Goal: Information Seeking & Learning: Learn about a topic

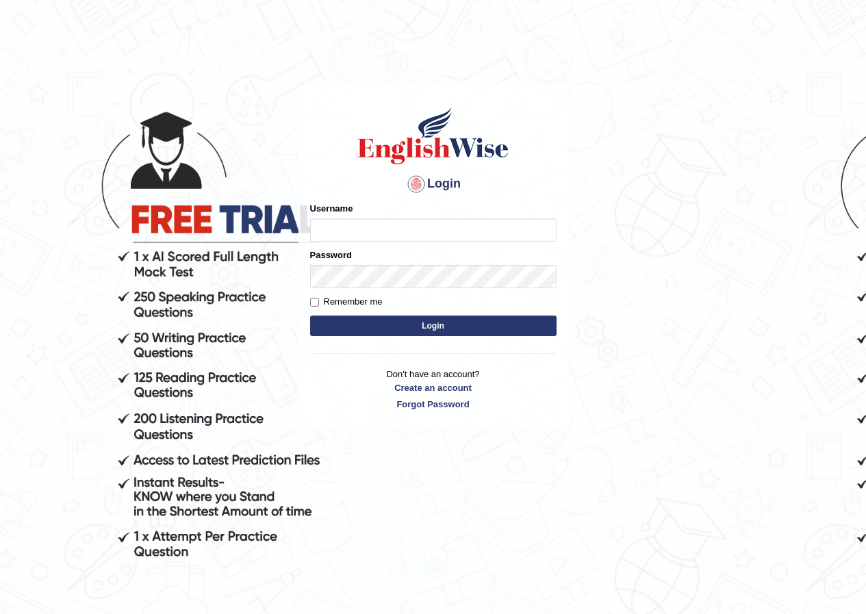
click at [394, 225] on input "Username" at bounding box center [433, 229] width 246 height 23
type input "susmitas_parramatta"
click at [337, 328] on button "Login" at bounding box center [433, 325] width 246 height 21
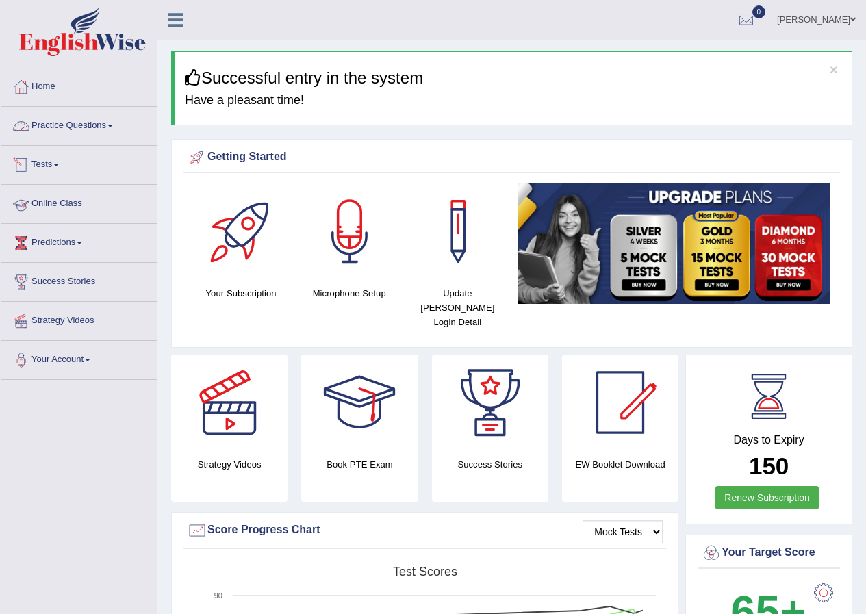
click at [72, 128] on link "Practice Questions" at bounding box center [79, 124] width 156 height 34
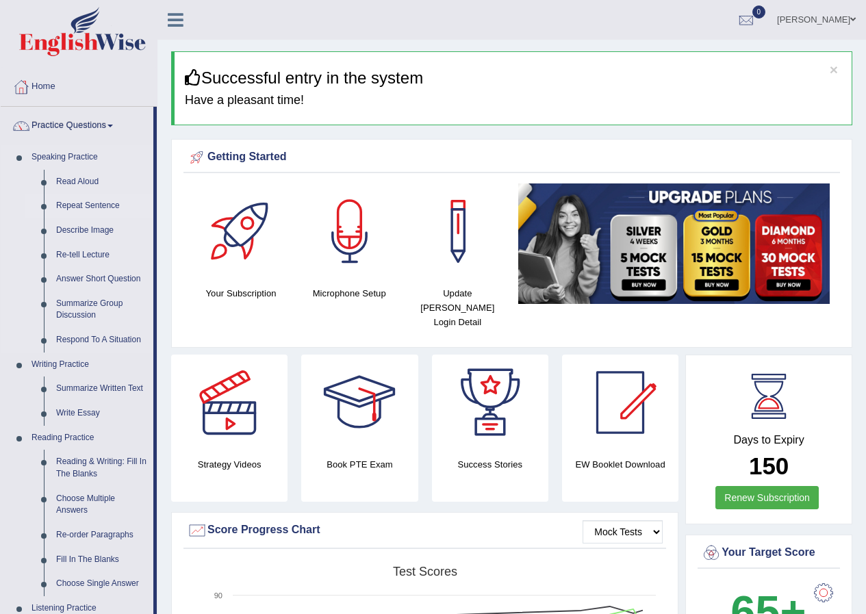
click at [88, 207] on link "Repeat Sentence" at bounding box center [101, 206] width 103 height 25
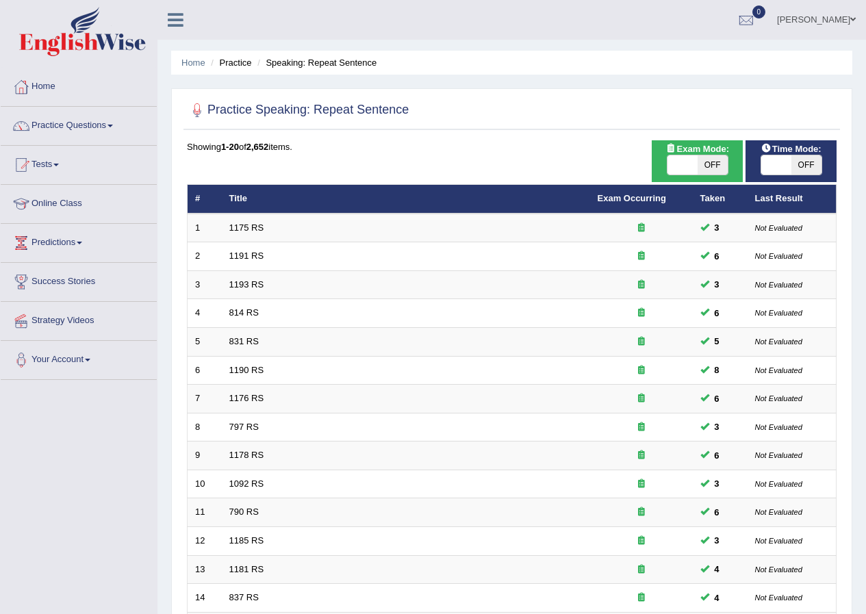
click at [770, 168] on span at bounding box center [776, 164] width 30 height 19
checkbox input "true"
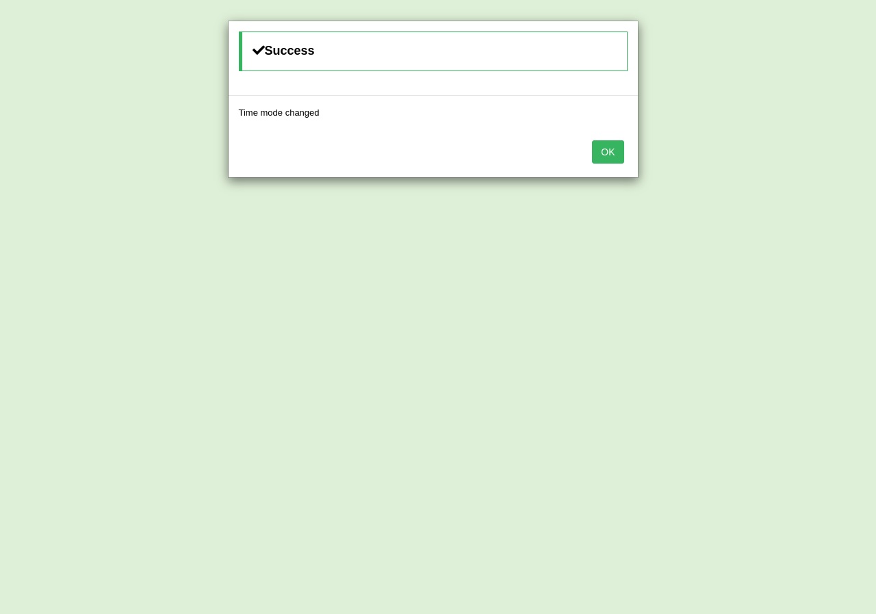
click at [596, 152] on button "OK" at bounding box center [607, 151] width 31 height 23
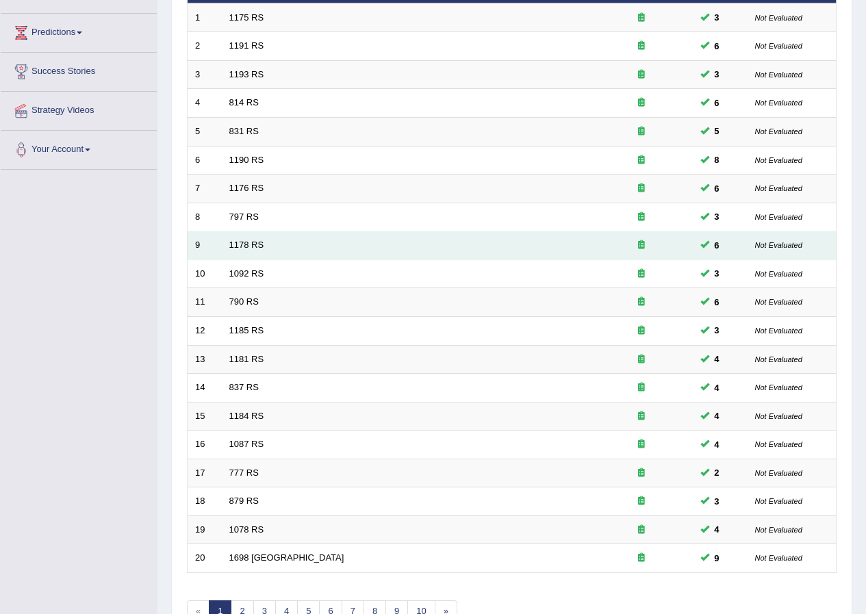
scroll to position [292, 0]
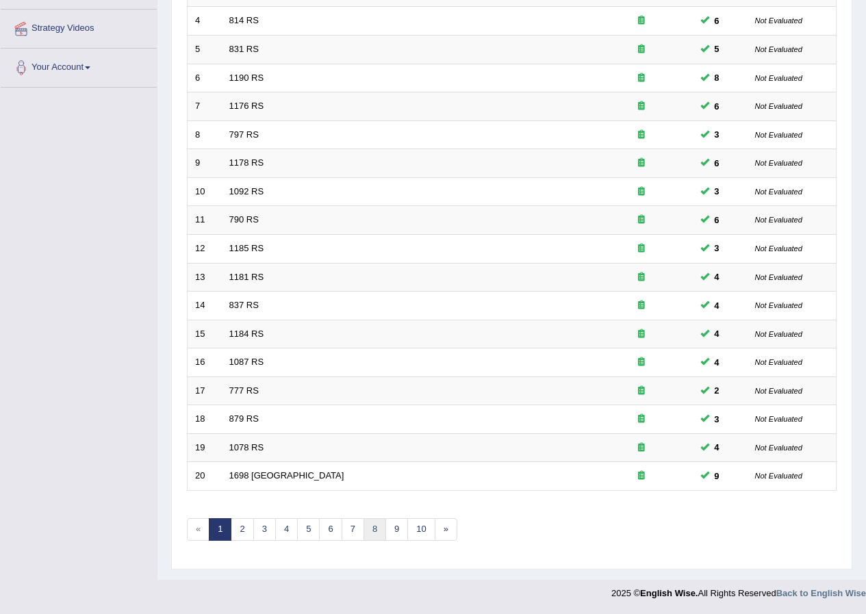
click at [380, 535] on link "8" at bounding box center [374, 529] width 23 height 23
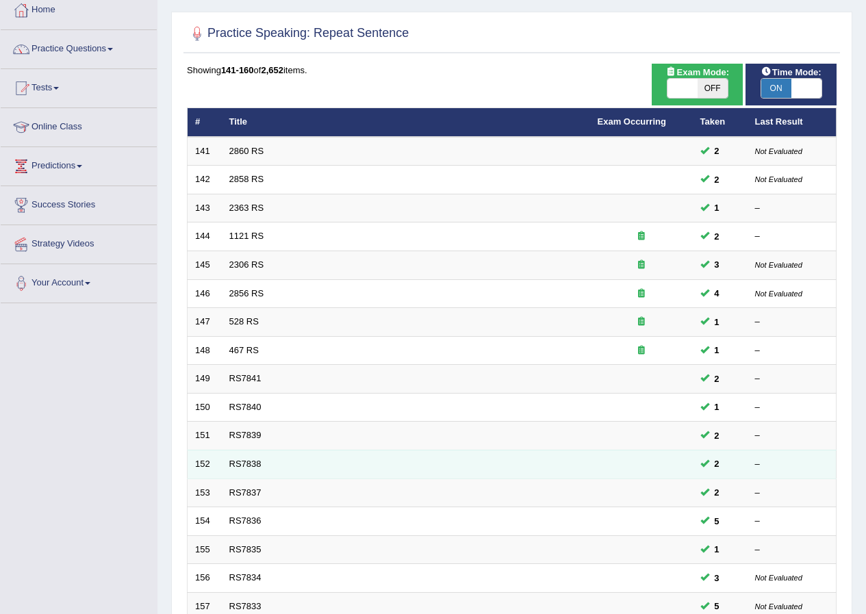
scroll to position [68, 0]
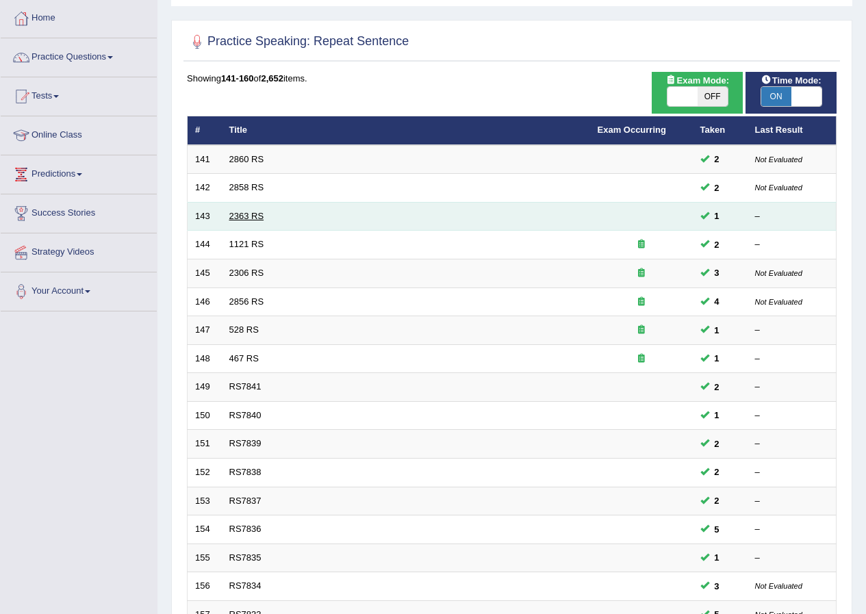
click at [252, 218] on link "2363 RS" at bounding box center [246, 216] width 35 height 10
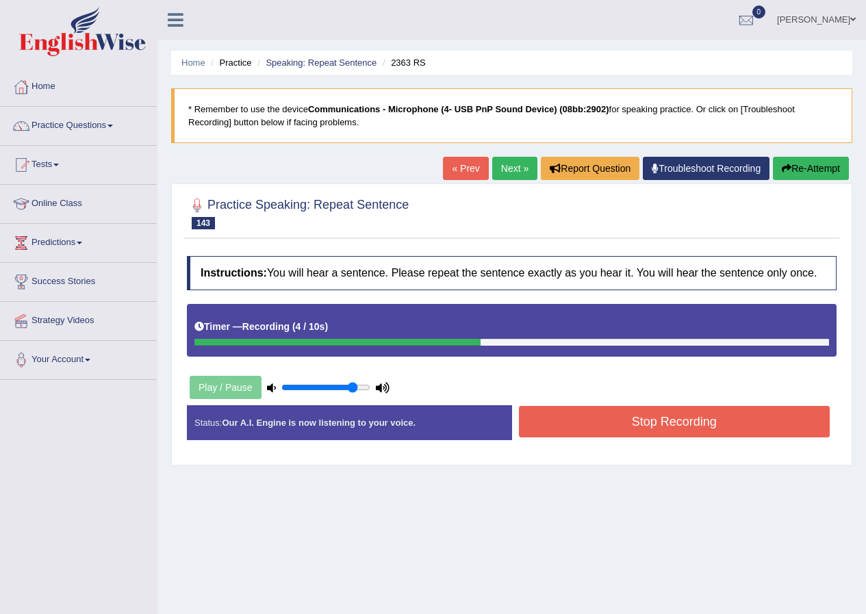
click at [548, 417] on button "Stop Recording" at bounding box center [674, 421] width 311 height 31
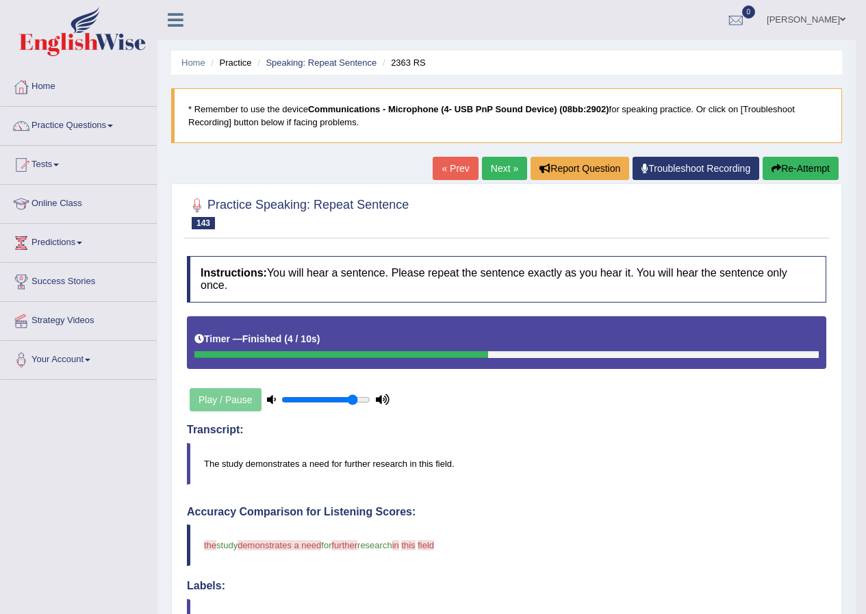
click at [805, 172] on button "Re-Attempt" at bounding box center [800, 168] width 76 height 23
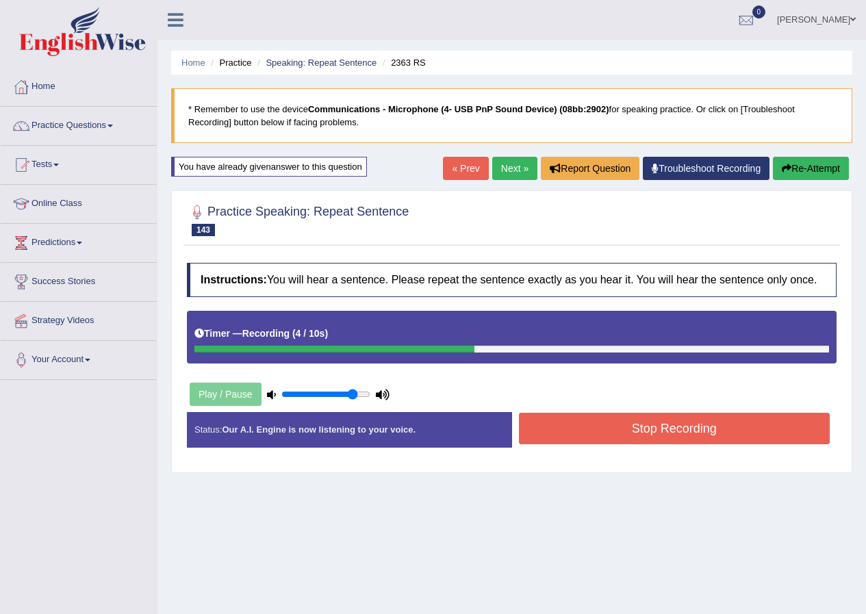
click at [587, 413] on button "Stop Recording" at bounding box center [674, 428] width 311 height 31
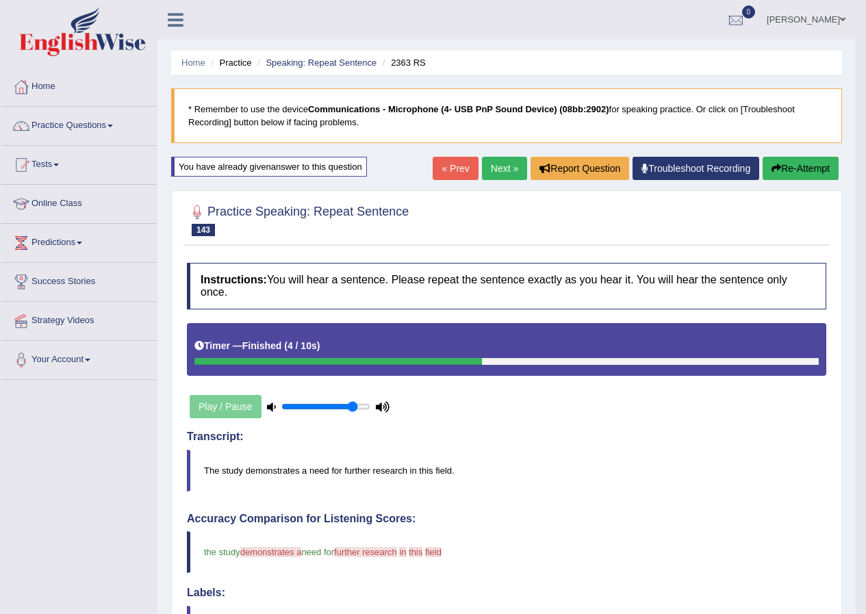
click at [503, 166] on link "Next »" at bounding box center [504, 168] width 45 height 23
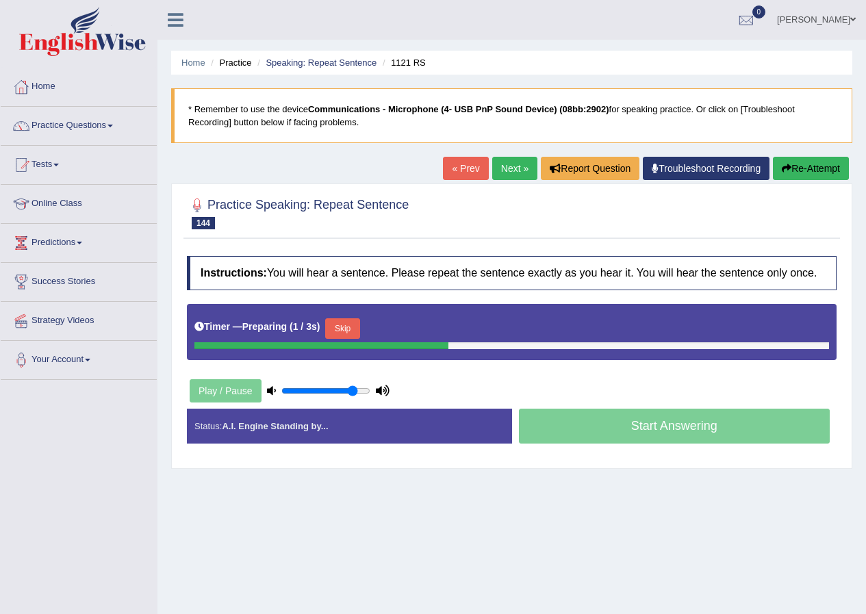
click at [350, 325] on button "Skip" at bounding box center [342, 328] width 34 height 21
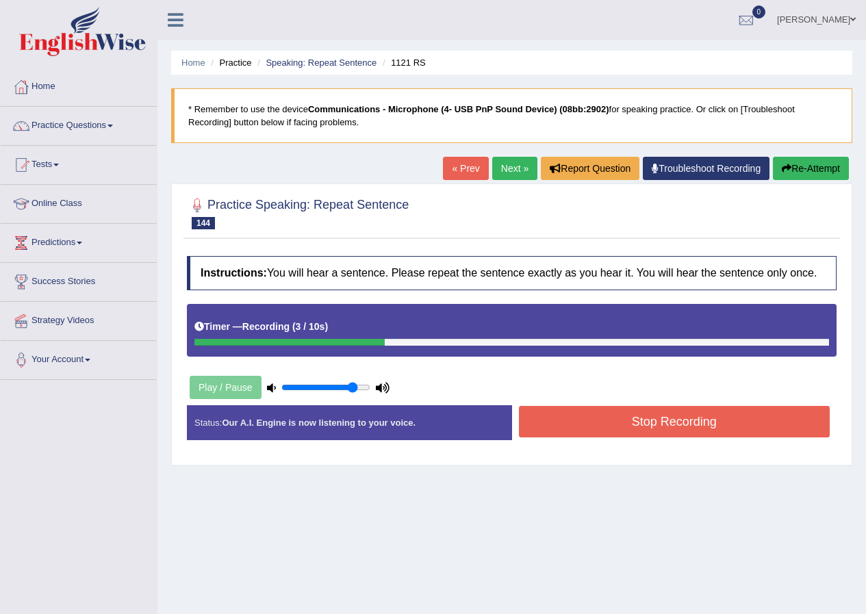
click at [569, 415] on button "Stop Recording" at bounding box center [674, 421] width 311 height 31
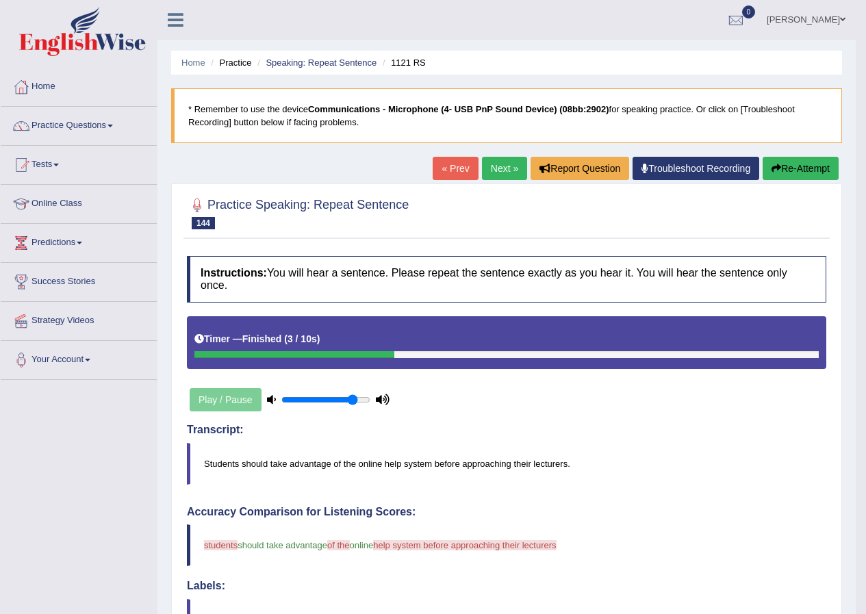
click at [823, 166] on button "Re-Attempt" at bounding box center [800, 168] width 76 height 23
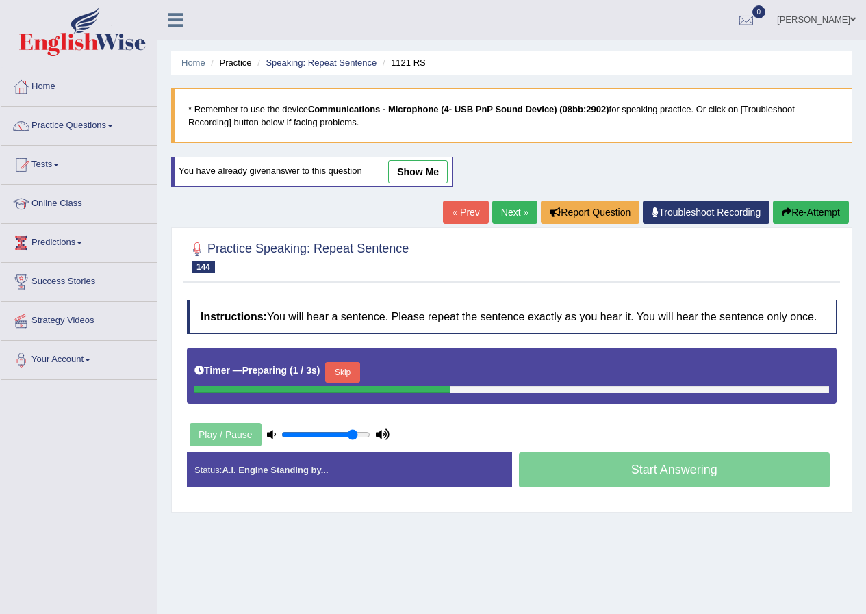
click at [341, 376] on button "Skip" at bounding box center [342, 372] width 34 height 21
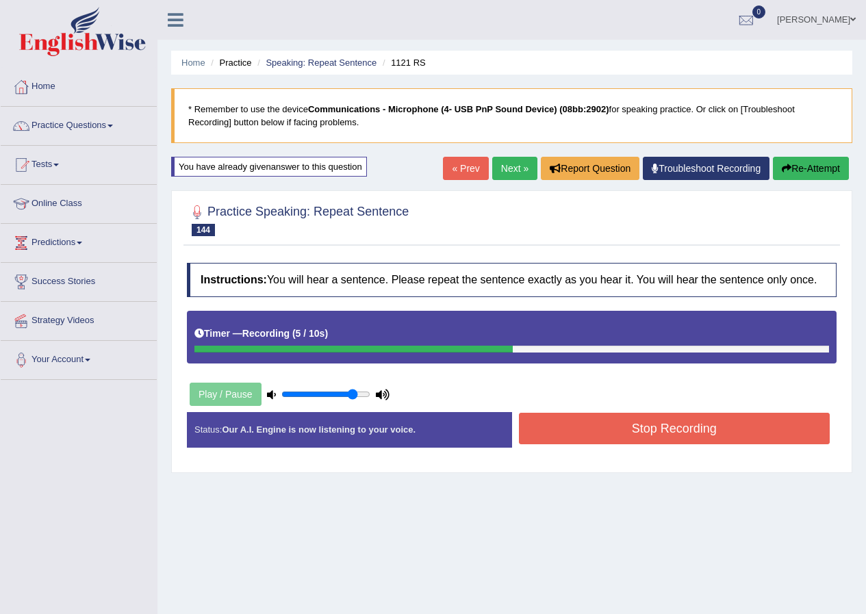
click at [632, 432] on button "Stop Recording" at bounding box center [674, 428] width 311 height 31
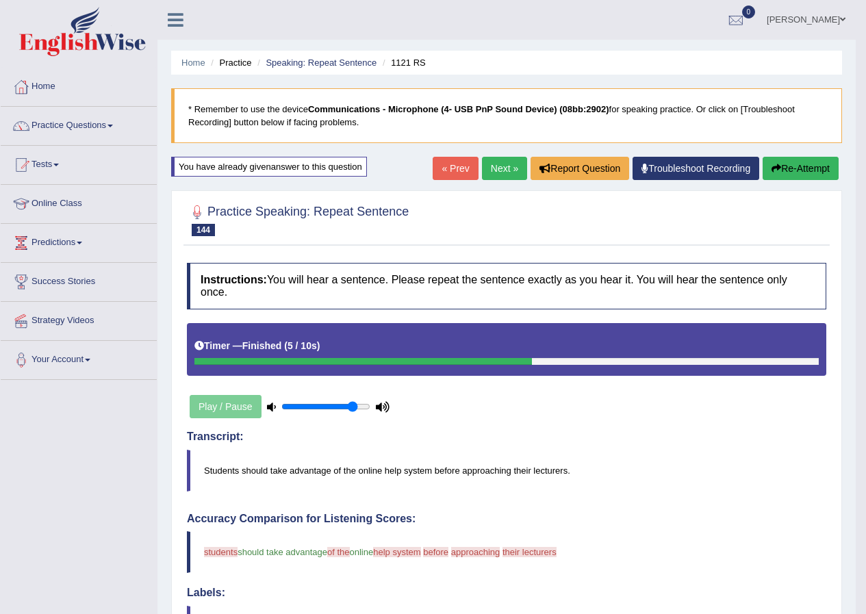
click at [807, 163] on button "Re-Attempt" at bounding box center [800, 168] width 76 height 23
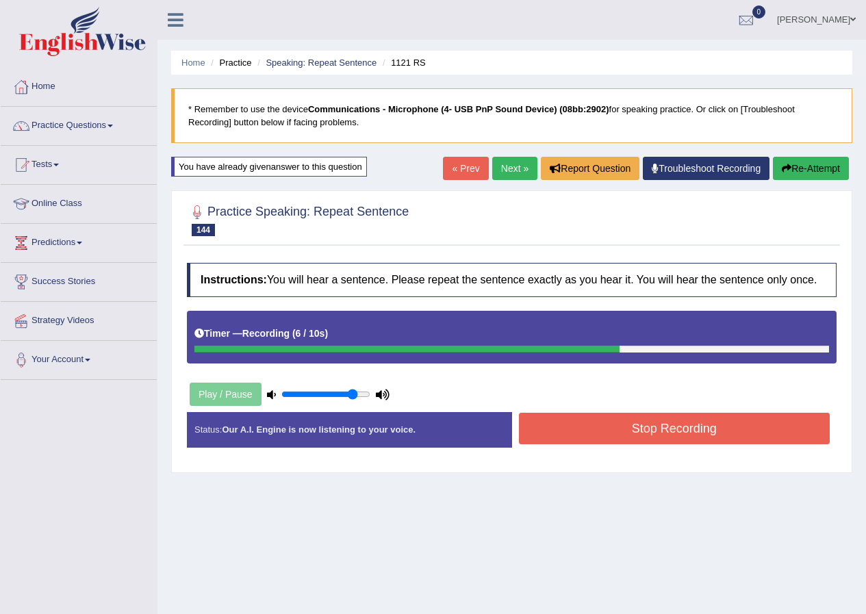
click at [537, 430] on button "Stop Recording" at bounding box center [674, 428] width 311 height 31
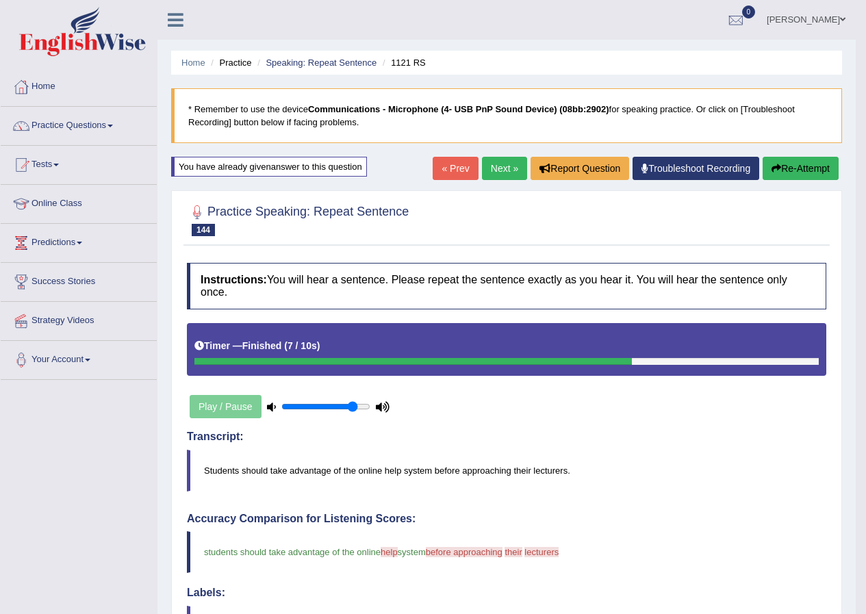
click at [495, 177] on link "Next »" at bounding box center [504, 168] width 45 height 23
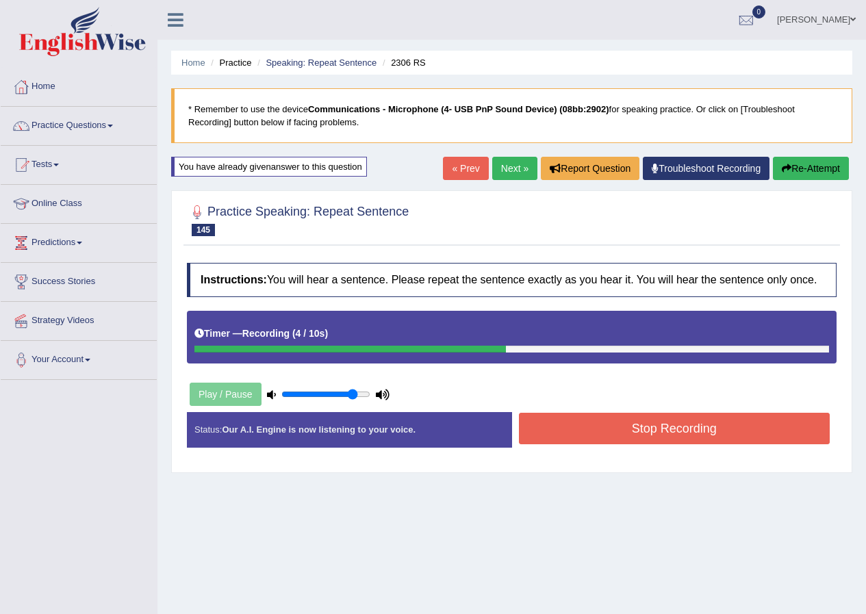
click at [636, 418] on button "Stop Recording" at bounding box center [674, 428] width 311 height 31
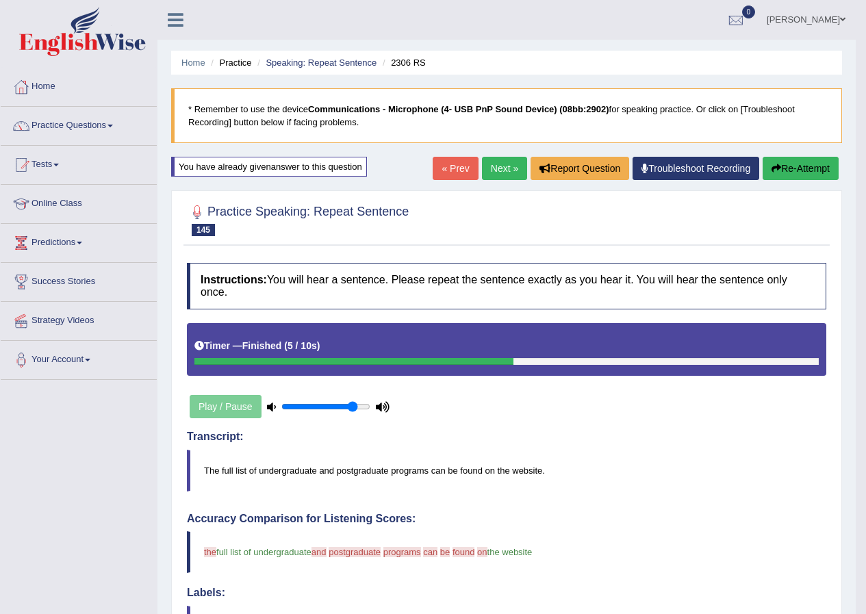
click at [801, 168] on button "Re-Attempt" at bounding box center [800, 168] width 76 height 23
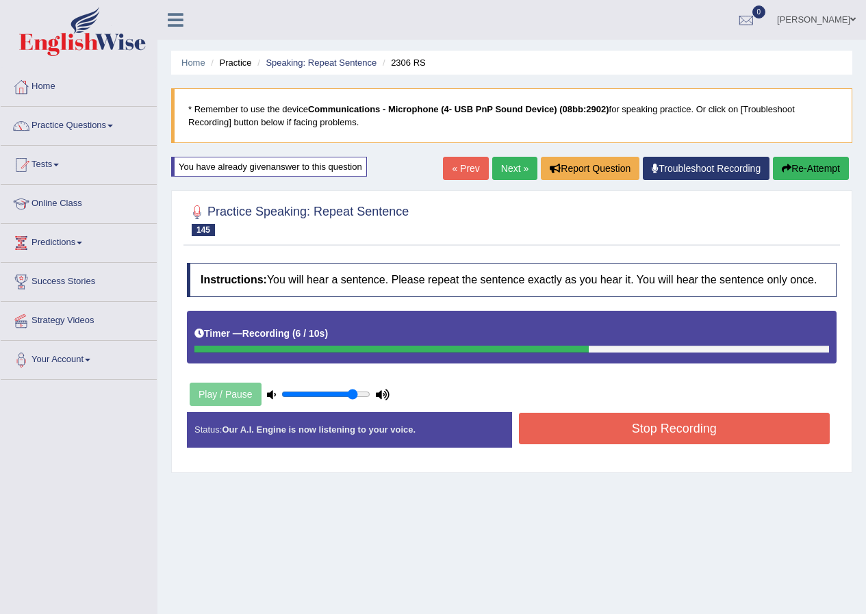
click at [666, 424] on button "Stop Recording" at bounding box center [674, 428] width 311 height 31
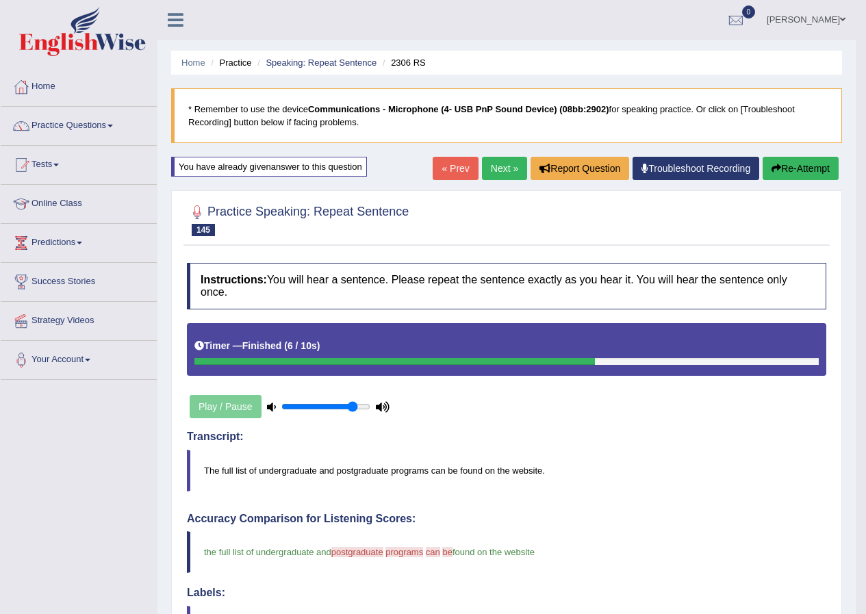
click at [497, 172] on link "Next »" at bounding box center [504, 168] width 45 height 23
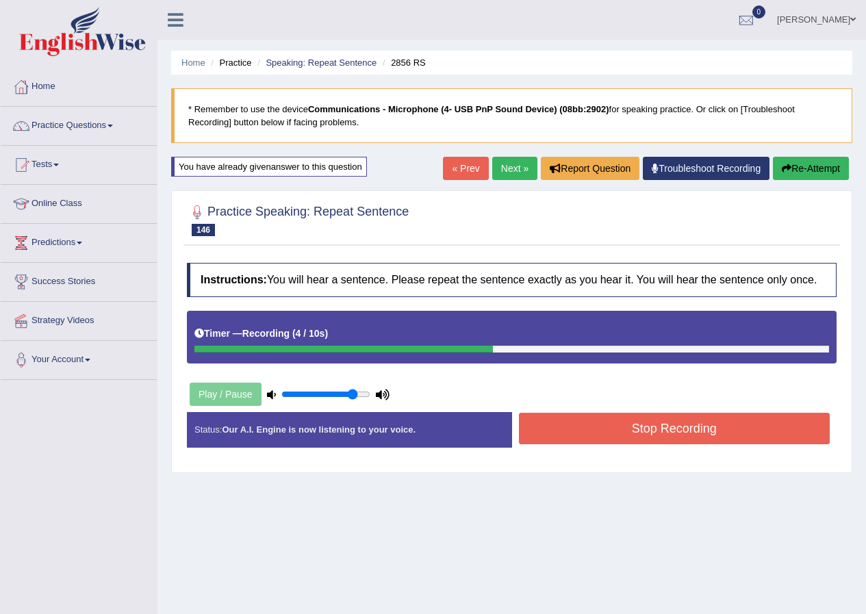
click at [588, 420] on button "Stop Recording" at bounding box center [674, 428] width 311 height 31
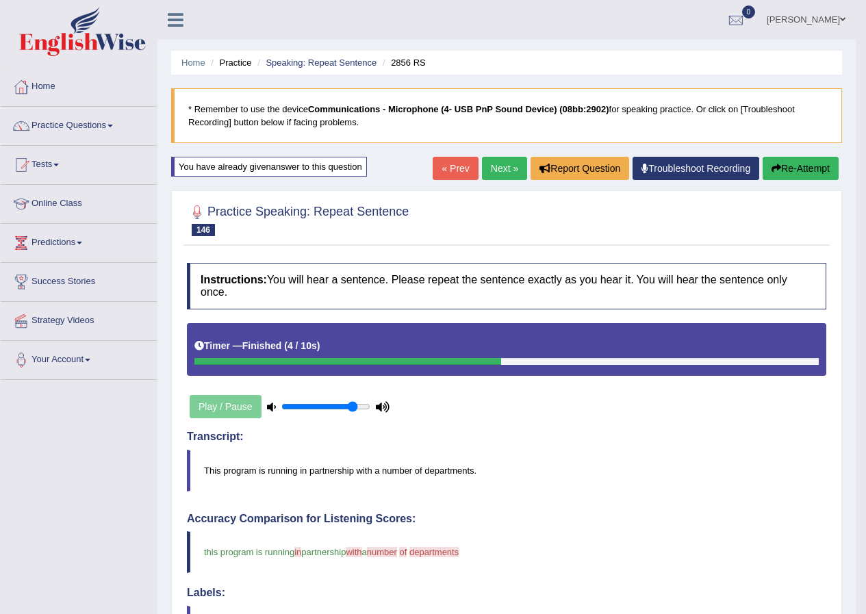
click at [500, 177] on link "Next »" at bounding box center [504, 168] width 45 height 23
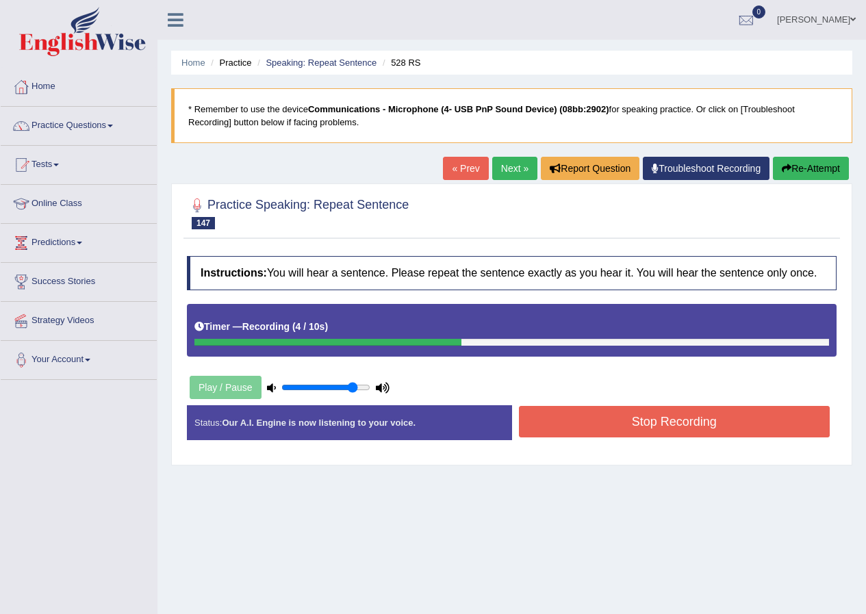
click at [758, 420] on button "Stop Recording" at bounding box center [674, 421] width 311 height 31
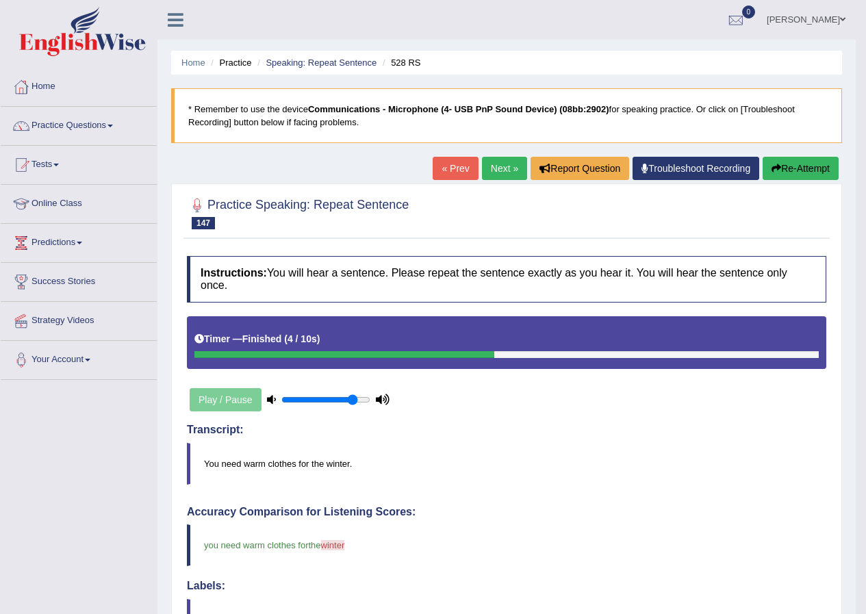
click at [498, 173] on link "Next »" at bounding box center [504, 168] width 45 height 23
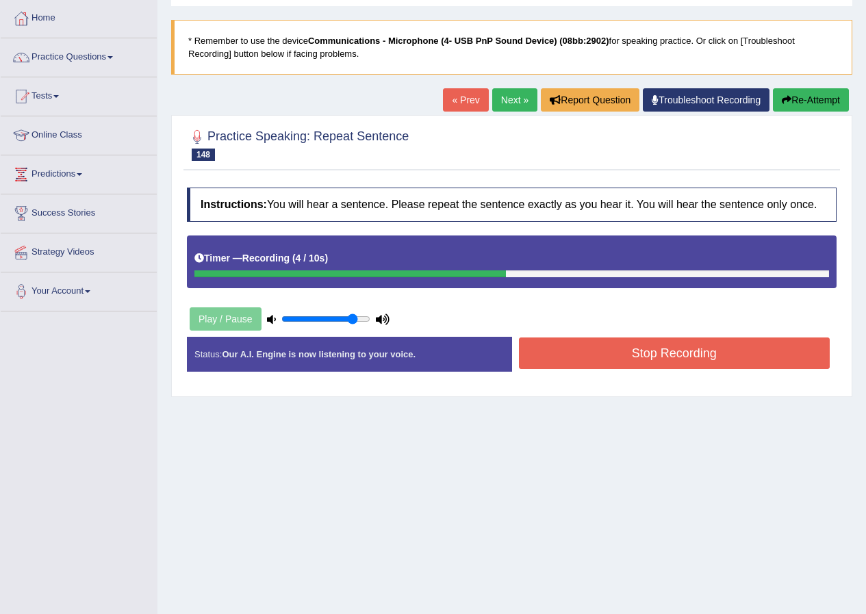
click at [637, 354] on button "Stop Recording" at bounding box center [674, 352] width 311 height 31
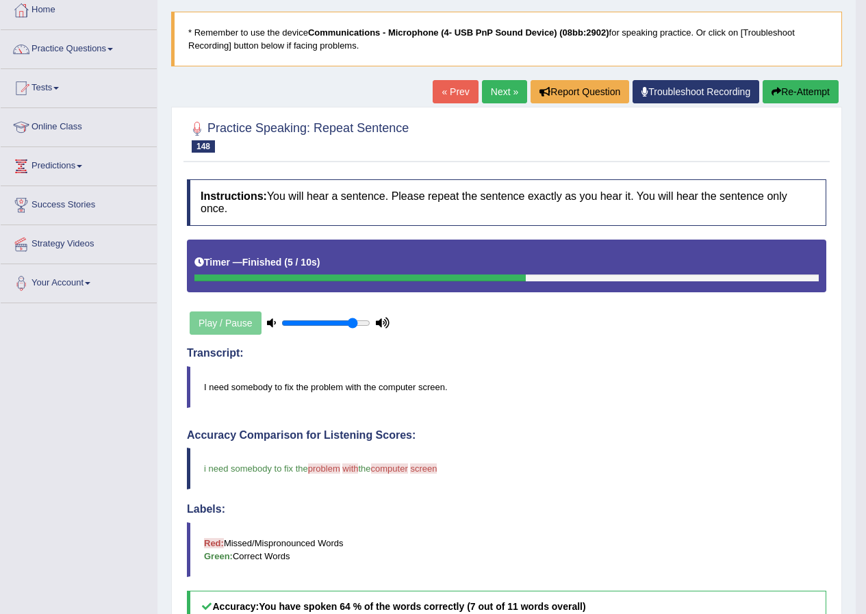
scroll to position [51, 0]
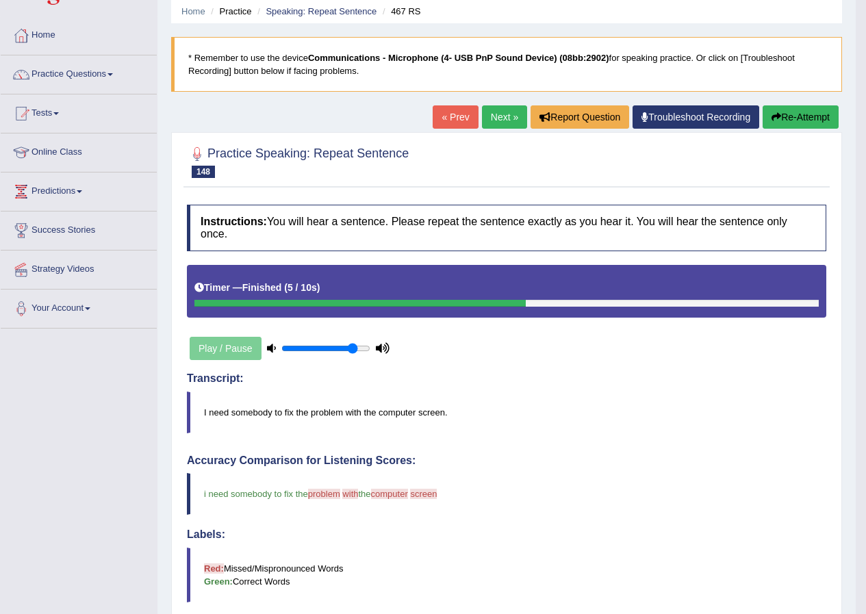
click at [809, 113] on button "Re-Attempt" at bounding box center [800, 116] width 76 height 23
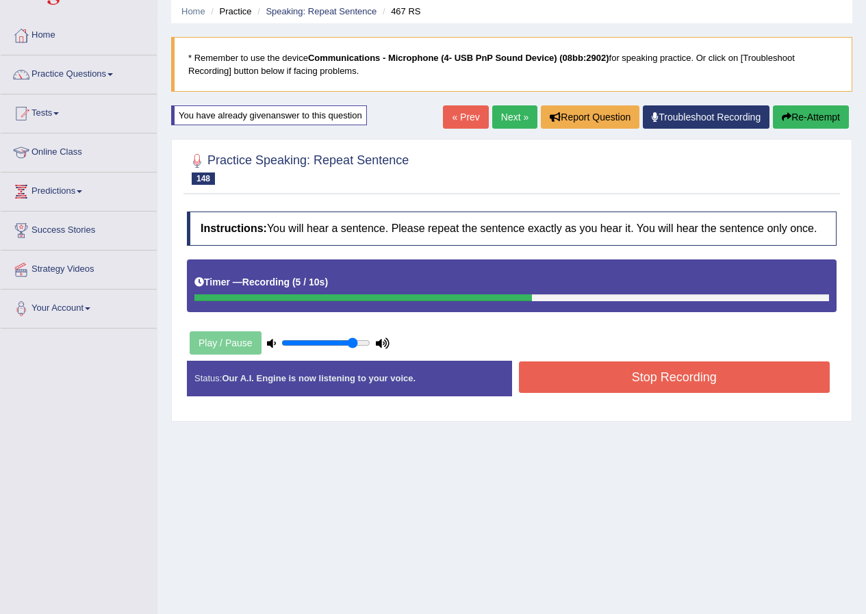
click at [673, 372] on button "Stop Recording" at bounding box center [674, 376] width 311 height 31
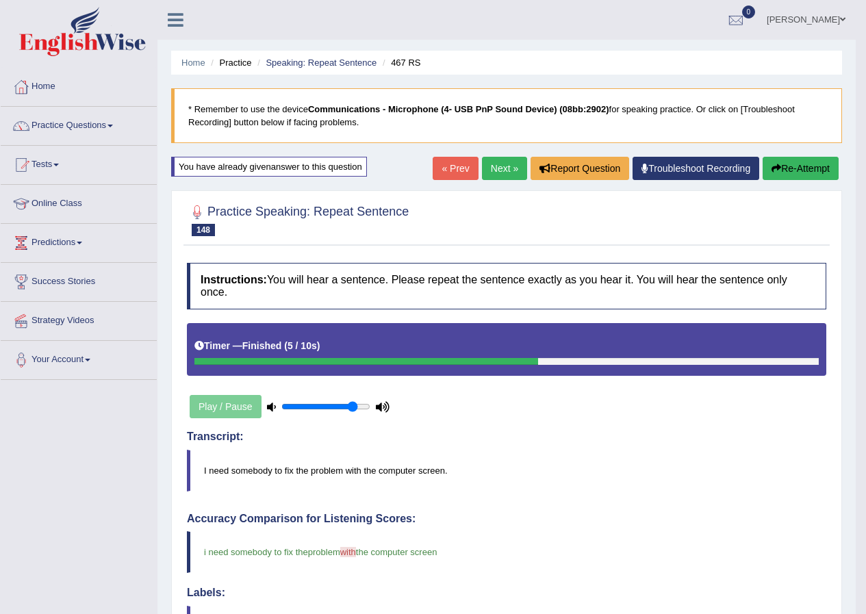
click at [511, 166] on link "Next »" at bounding box center [504, 168] width 45 height 23
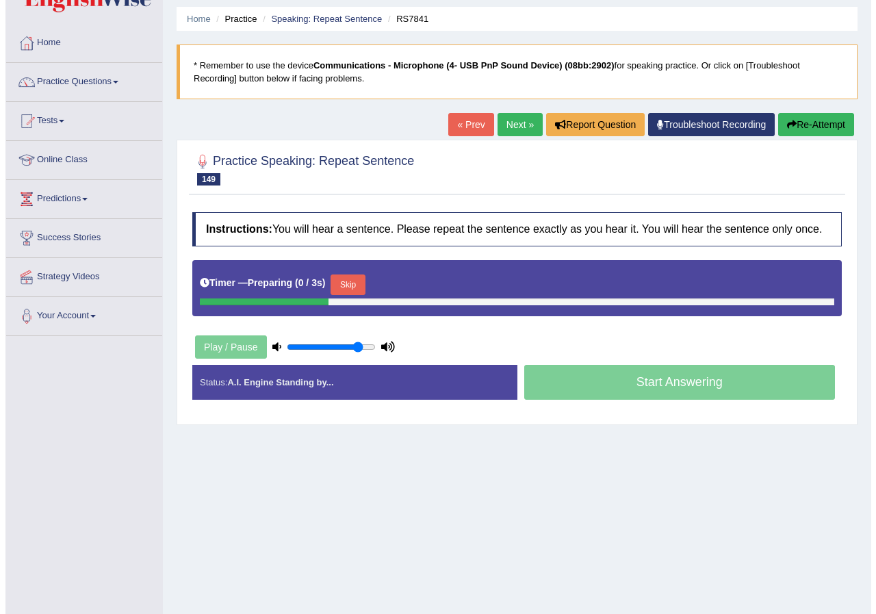
scroll to position [68, 0]
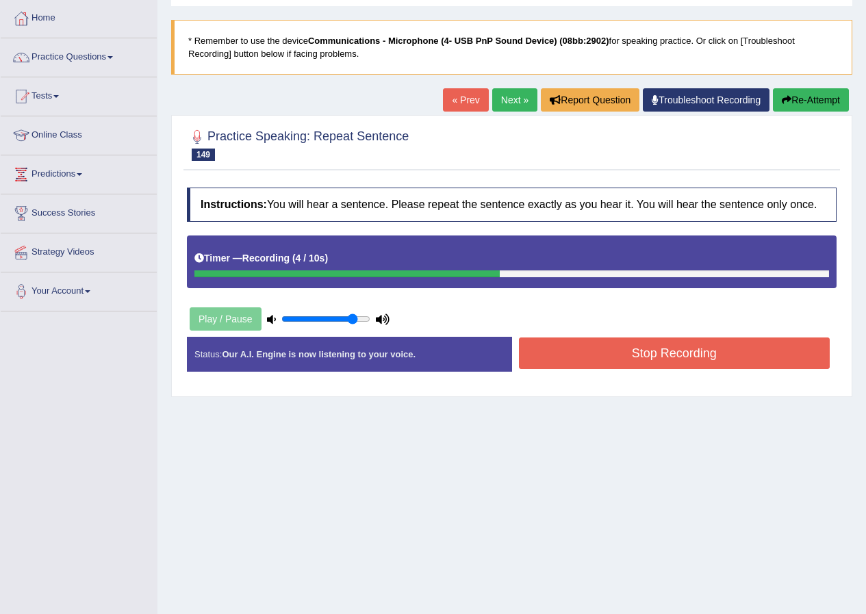
click at [541, 351] on button "Stop Recording" at bounding box center [674, 352] width 311 height 31
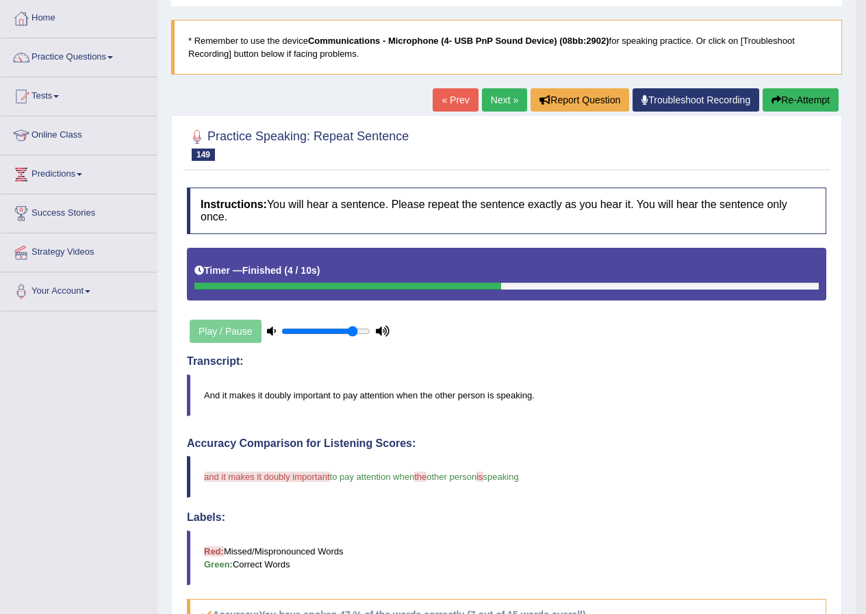
click at [806, 100] on button "Re-Attempt" at bounding box center [800, 99] width 76 height 23
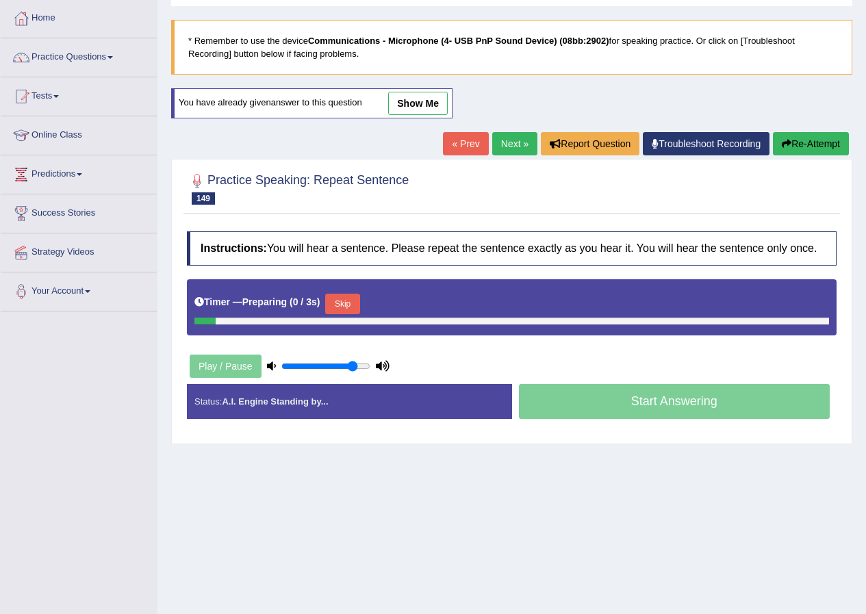
scroll to position [68, 0]
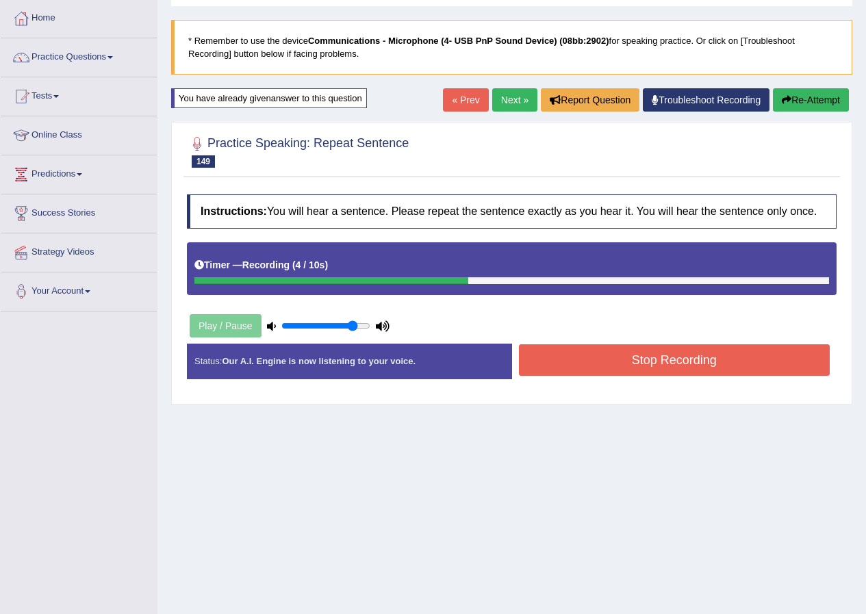
click at [666, 355] on button "Stop Recording" at bounding box center [674, 359] width 311 height 31
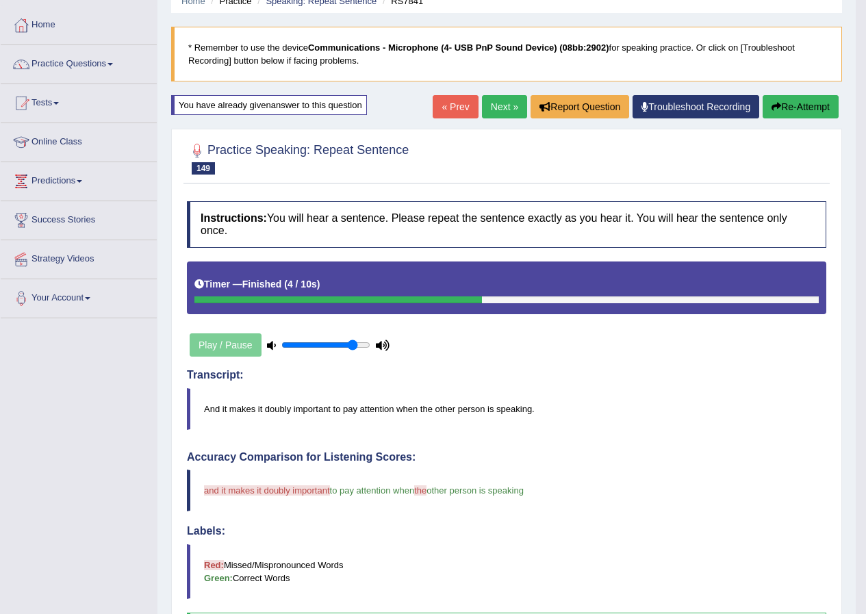
scroll to position [58, 0]
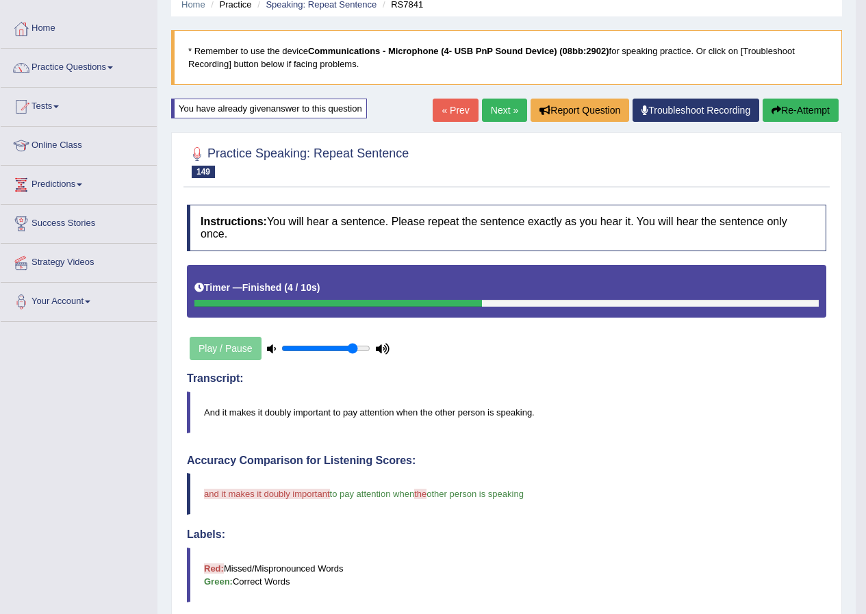
click at [809, 109] on button "Re-Attempt" at bounding box center [800, 110] width 76 height 23
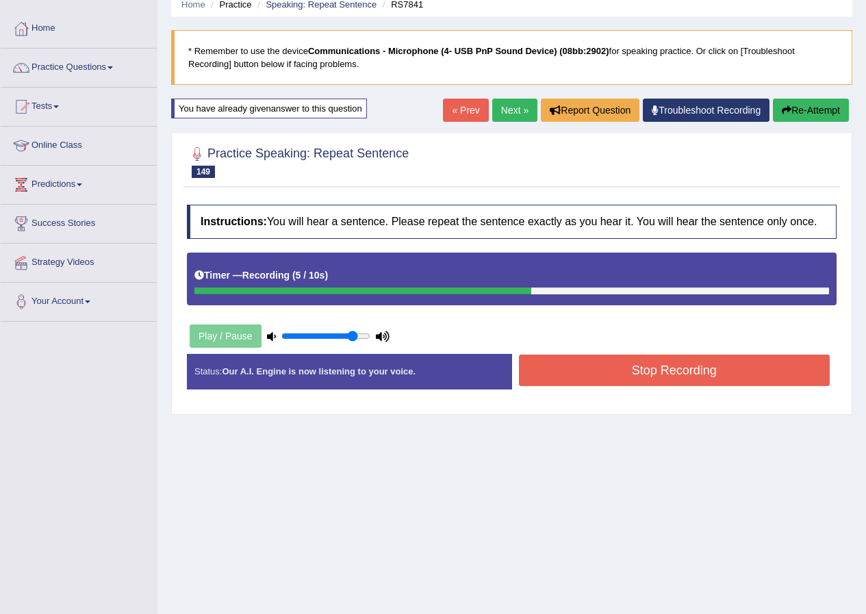
click at [614, 359] on button "Stop Recording" at bounding box center [674, 369] width 311 height 31
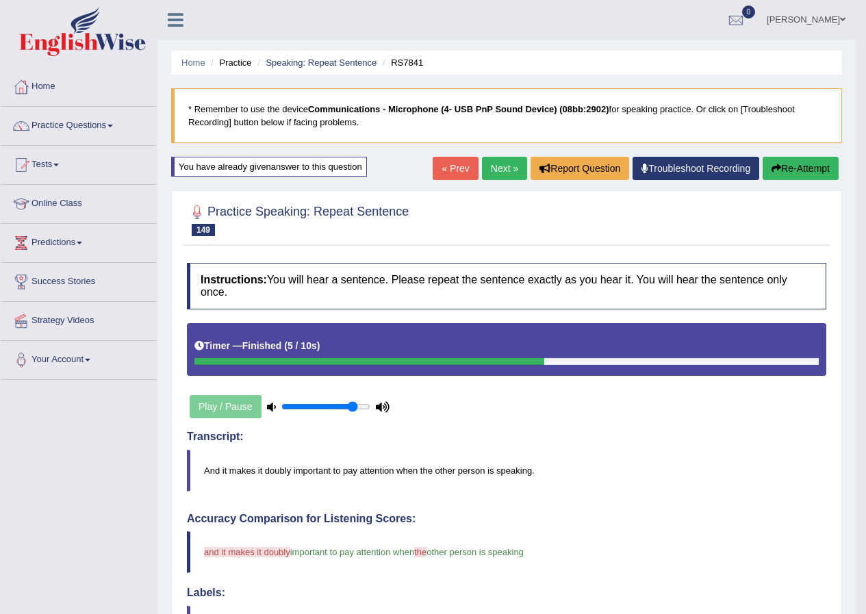
click at [488, 166] on link "Next »" at bounding box center [504, 168] width 45 height 23
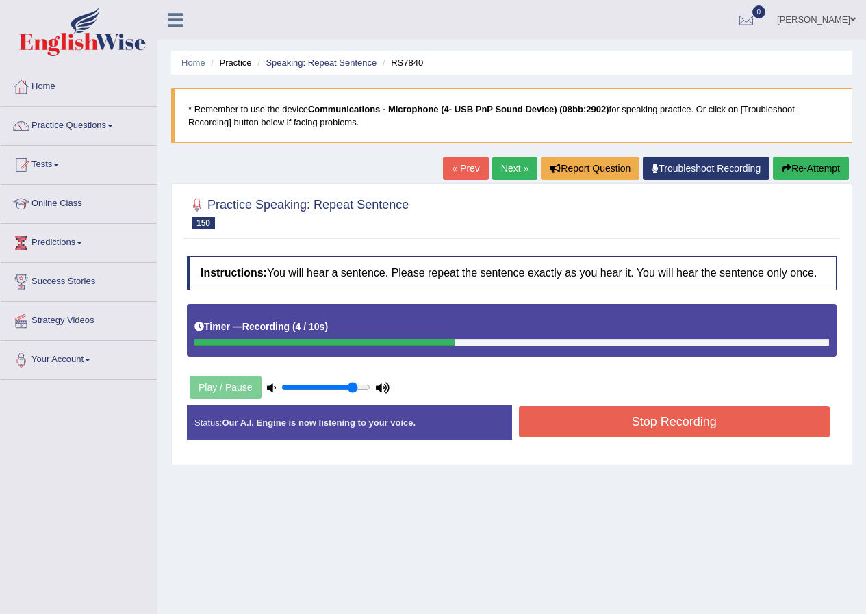
click at [702, 441] on div "Stop Recording" at bounding box center [674, 423] width 325 height 35
click at [712, 433] on button "Stop Recording" at bounding box center [674, 421] width 311 height 31
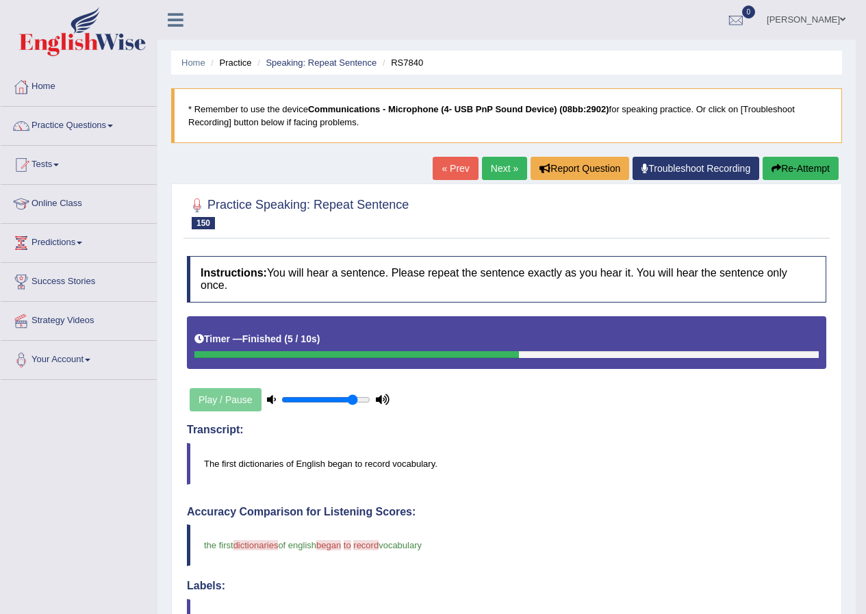
click at [826, 174] on button "Re-Attempt" at bounding box center [800, 168] width 76 height 23
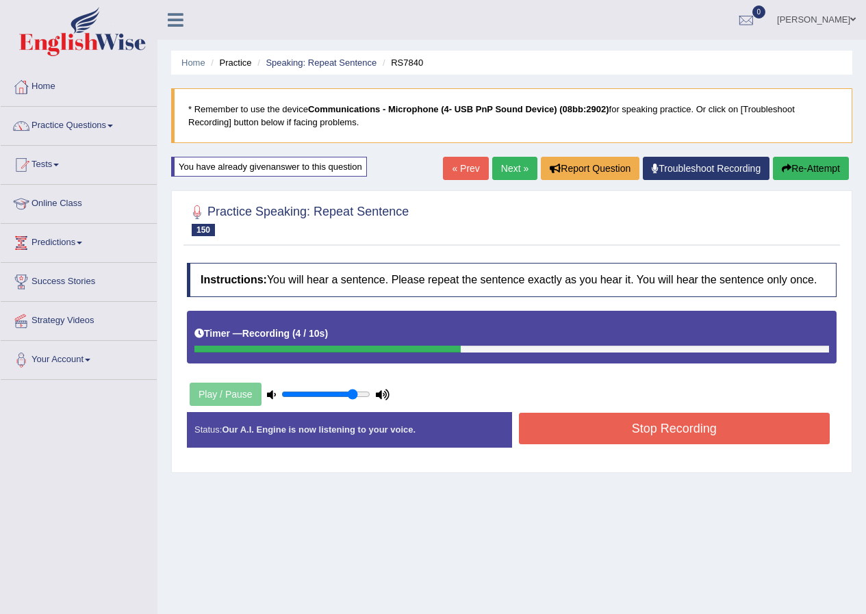
click at [634, 442] on button "Stop Recording" at bounding box center [674, 428] width 311 height 31
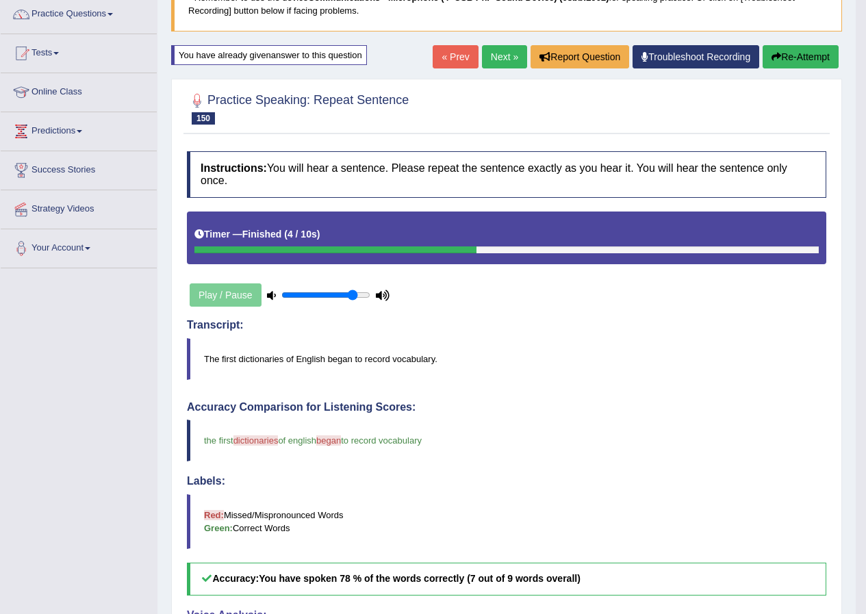
scroll to position [68, 0]
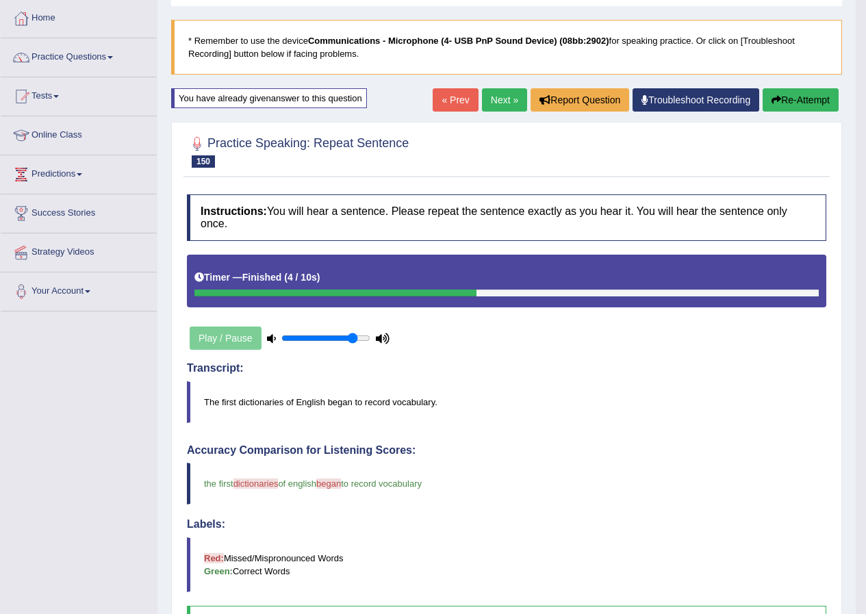
click at [494, 98] on link "Next »" at bounding box center [504, 99] width 45 height 23
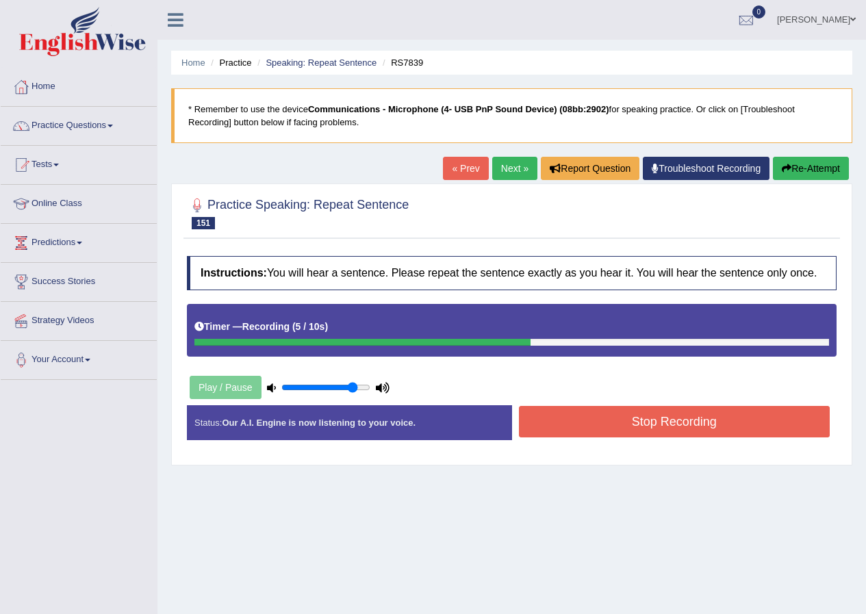
click at [655, 421] on button "Stop Recording" at bounding box center [674, 421] width 311 height 31
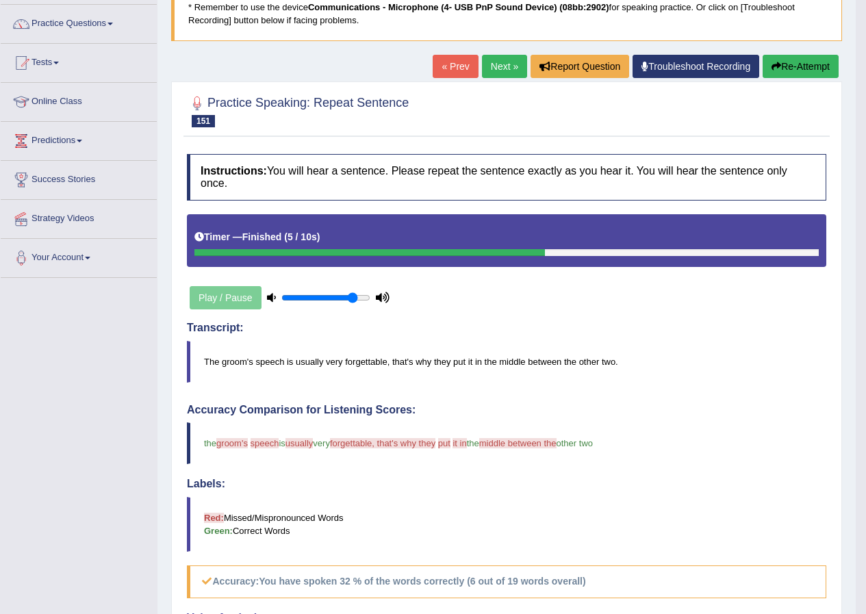
scroll to position [68, 0]
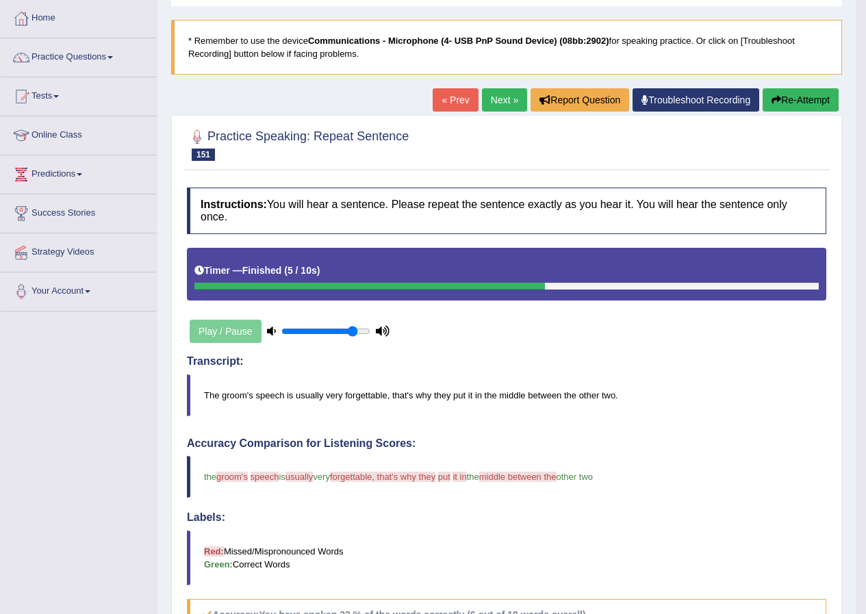
click at [818, 92] on button "Re-Attempt" at bounding box center [800, 99] width 76 height 23
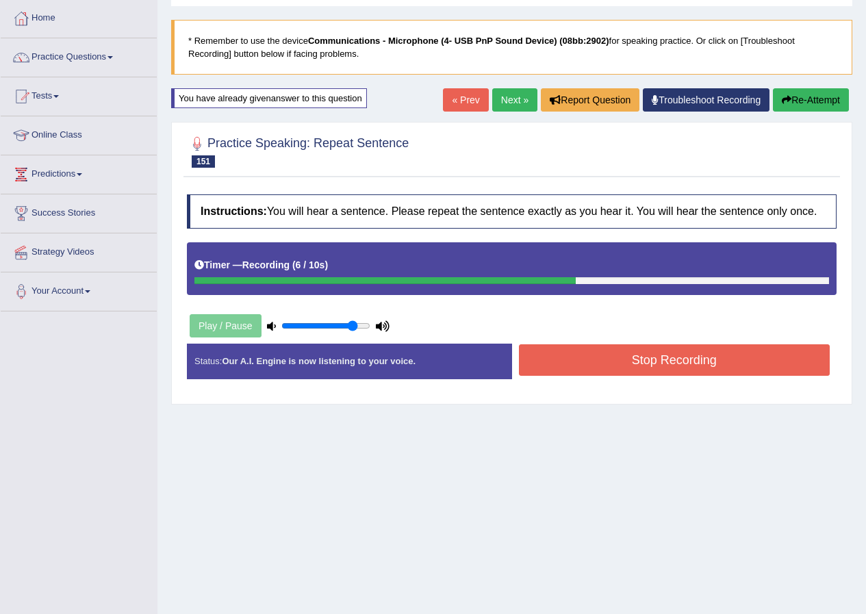
click at [656, 360] on button "Stop Recording" at bounding box center [674, 359] width 311 height 31
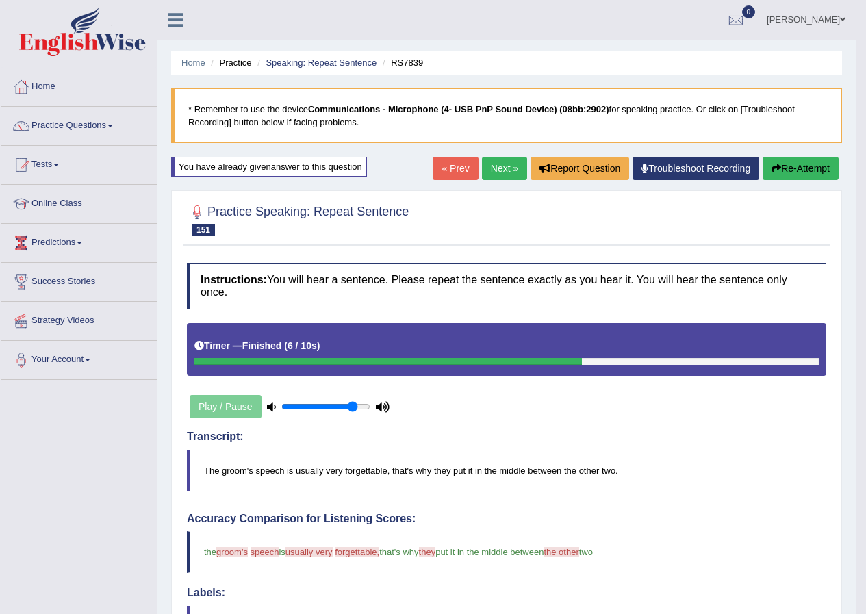
click at [491, 161] on link "Next »" at bounding box center [504, 168] width 45 height 23
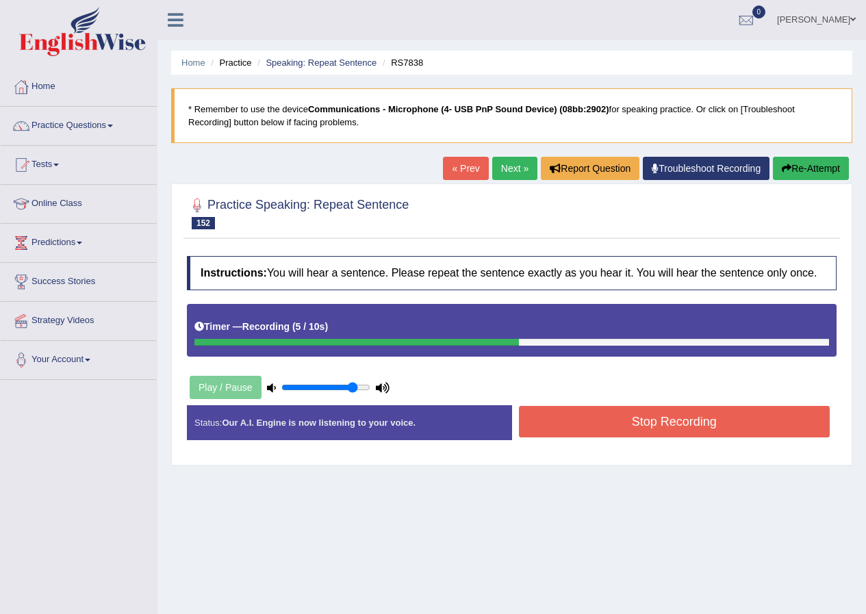
click at [610, 422] on button "Stop Recording" at bounding box center [674, 421] width 311 height 31
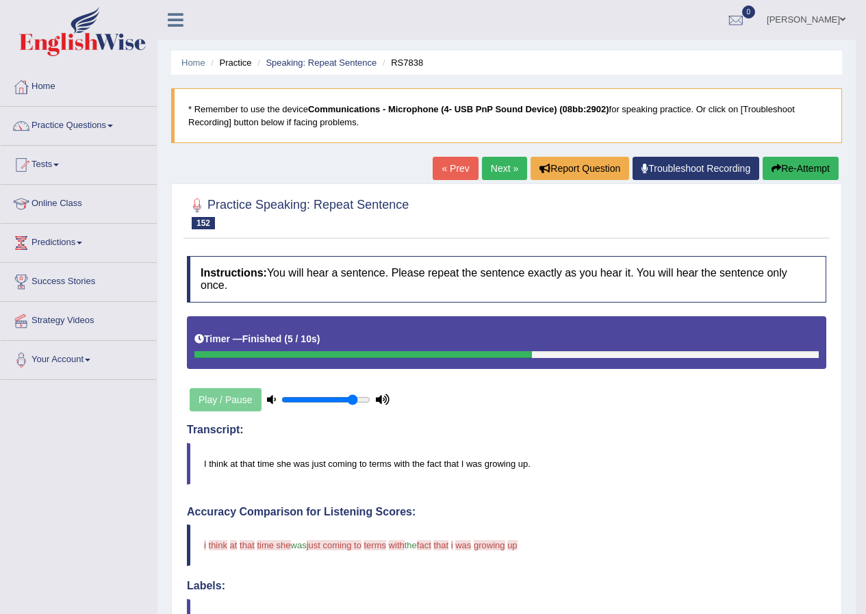
click at [799, 166] on button "Re-Attempt" at bounding box center [800, 168] width 76 height 23
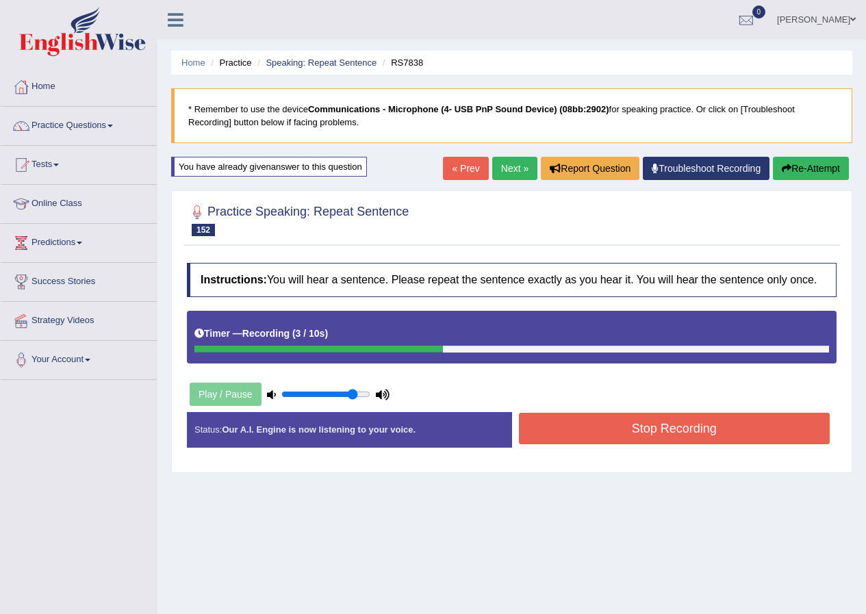
click at [723, 426] on button "Stop Recording" at bounding box center [674, 428] width 311 height 31
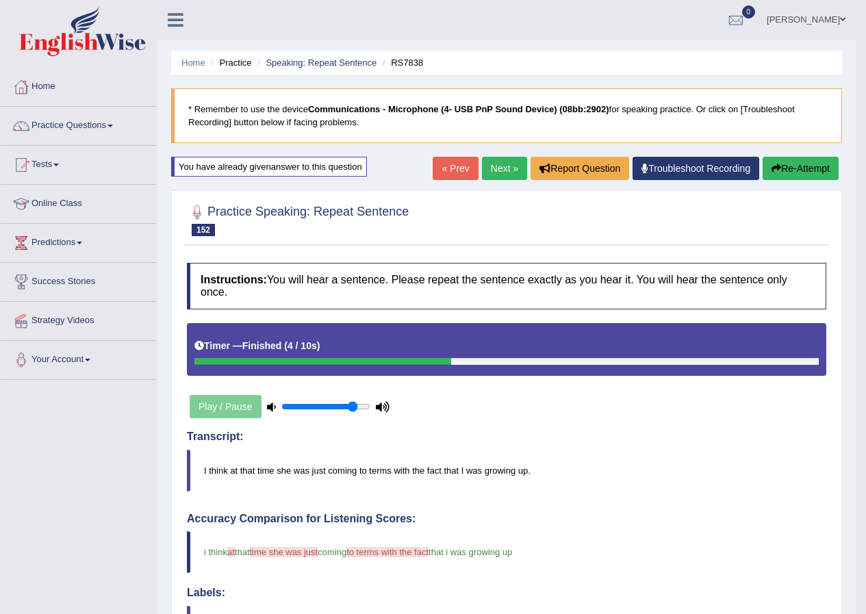
click at [83, 128] on link "Practice Questions" at bounding box center [79, 124] width 156 height 34
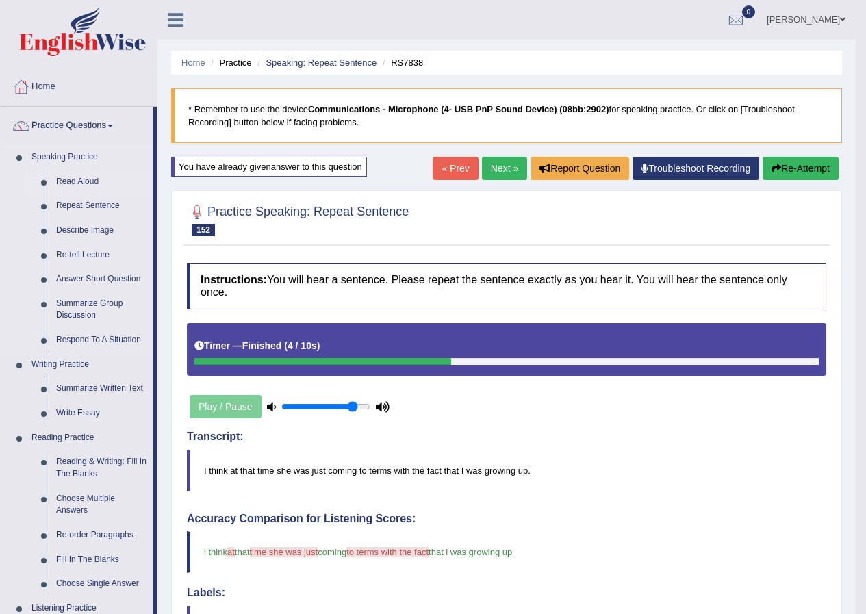
click at [94, 181] on link "Read Aloud" at bounding box center [101, 182] width 103 height 25
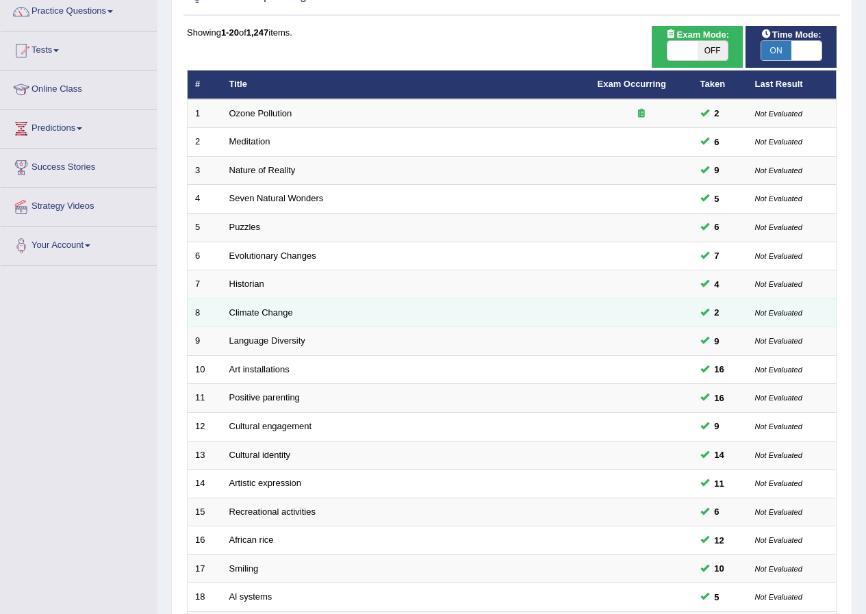
scroll to position [292, 0]
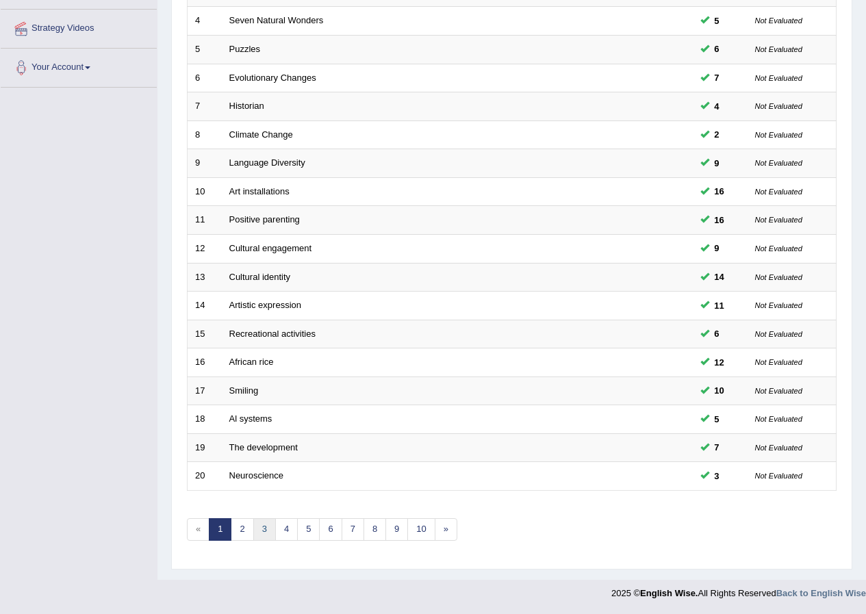
click at [264, 531] on link "3" at bounding box center [264, 529] width 23 height 23
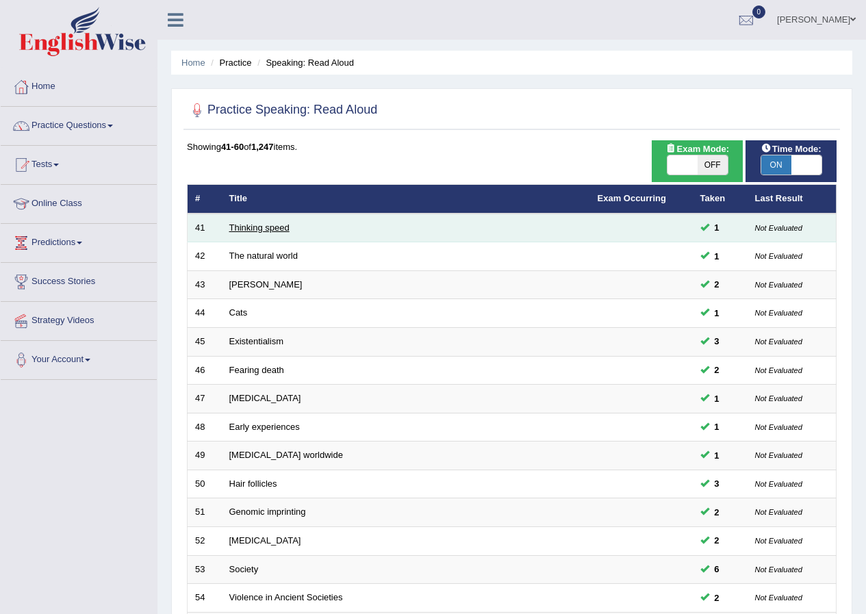
click at [257, 228] on link "Thinking speed" at bounding box center [259, 227] width 60 height 10
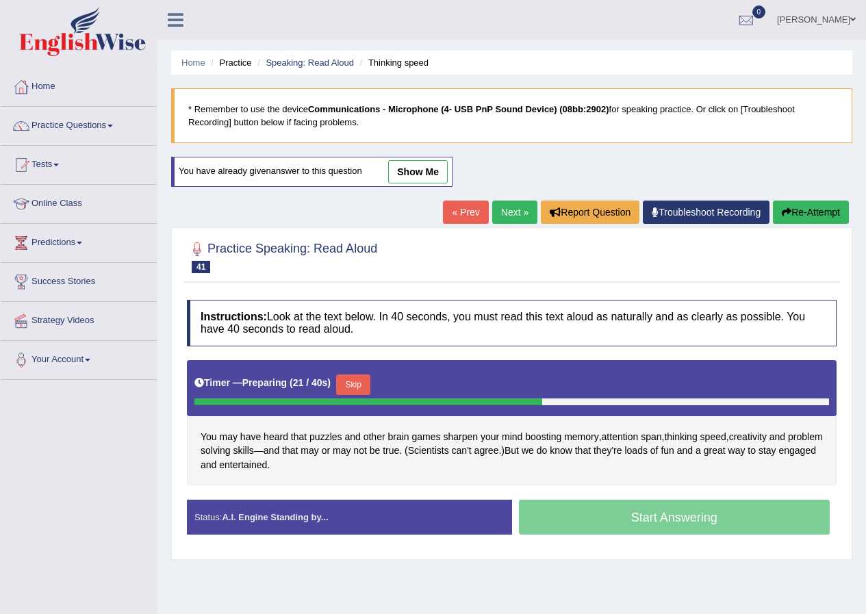
click at [365, 389] on button "Skip" at bounding box center [353, 384] width 34 height 21
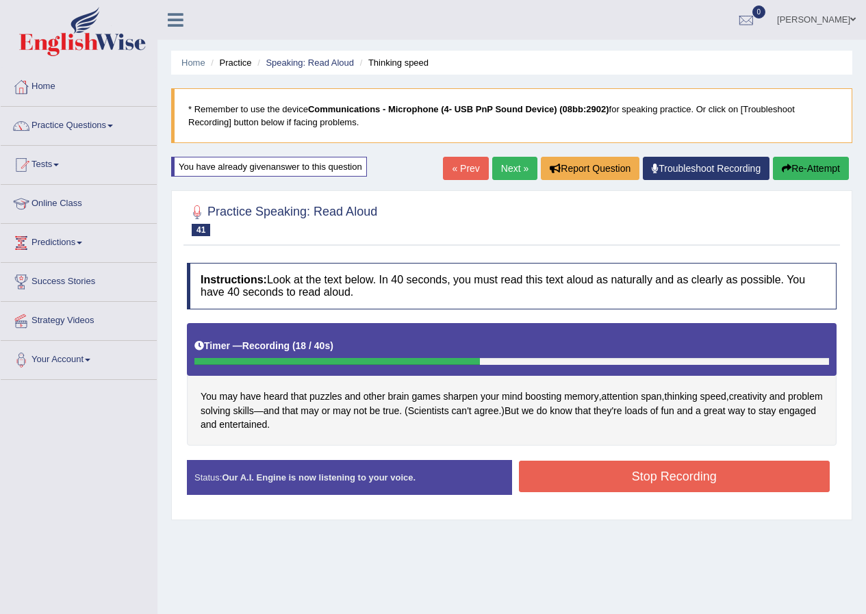
click at [606, 473] on button "Stop Recording" at bounding box center [674, 476] width 311 height 31
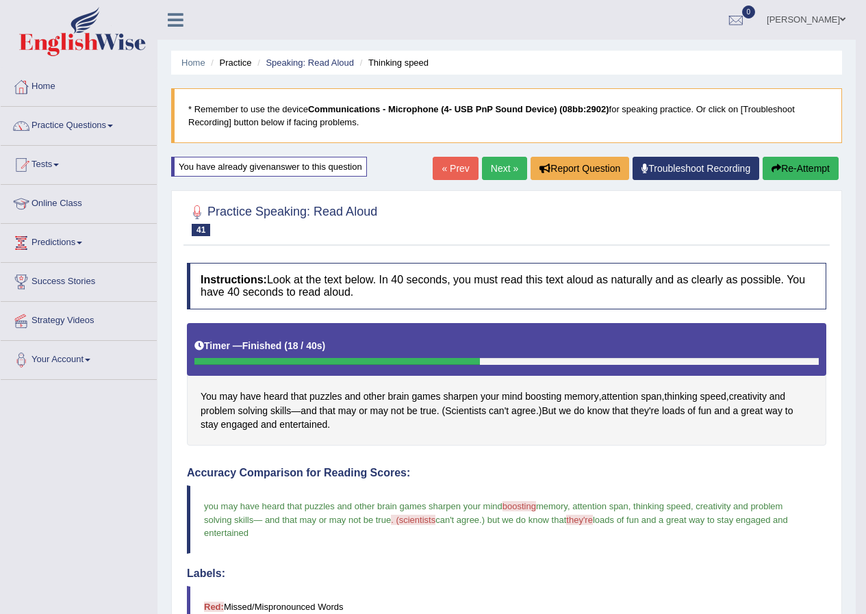
click at [502, 170] on link "Next »" at bounding box center [504, 168] width 45 height 23
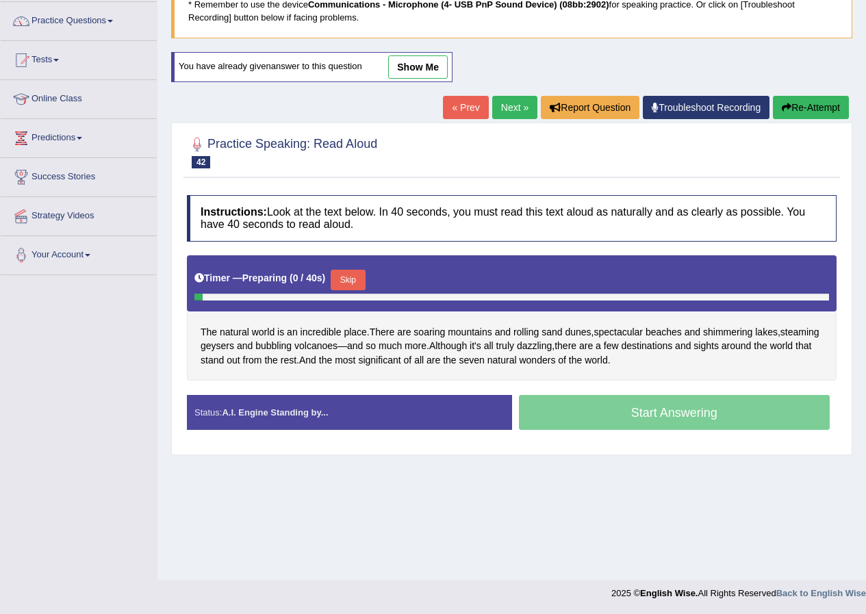
scroll to position [105, 0]
click at [443, 333] on span "soaring" at bounding box center [428, 332] width 31 height 14
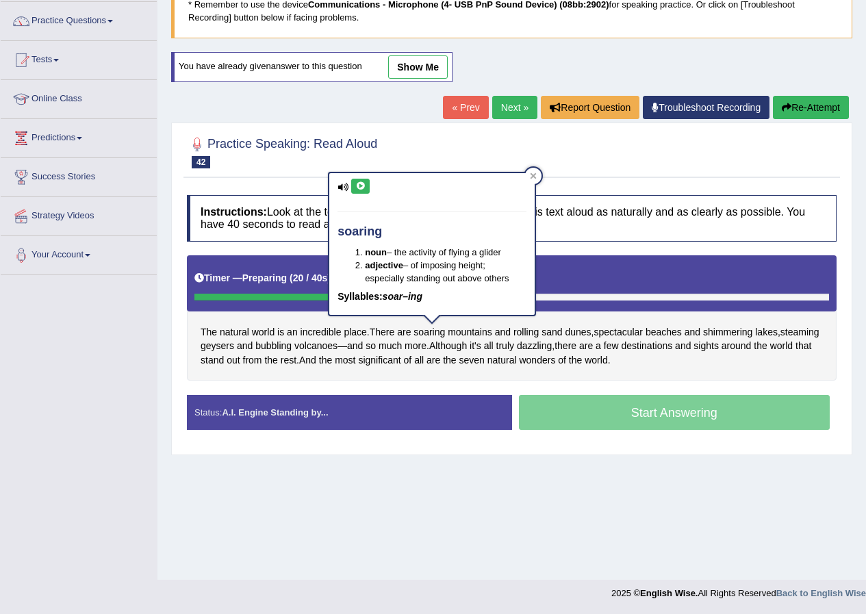
click at [361, 187] on icon at bounding box center [360, 186] width 10 height 8
click at [539, 174] on div at bounding box center [533, 176] width 16 height 16
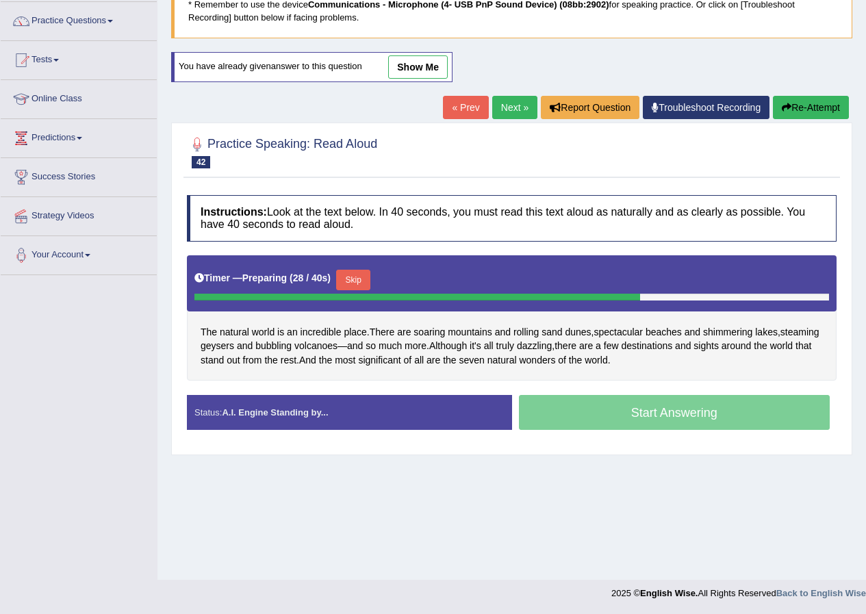
click at [759, 334] on div "The natural world is an incredible place . There are soaring mountains and roll…" at bounding box center [511, 318] width 649 height 126
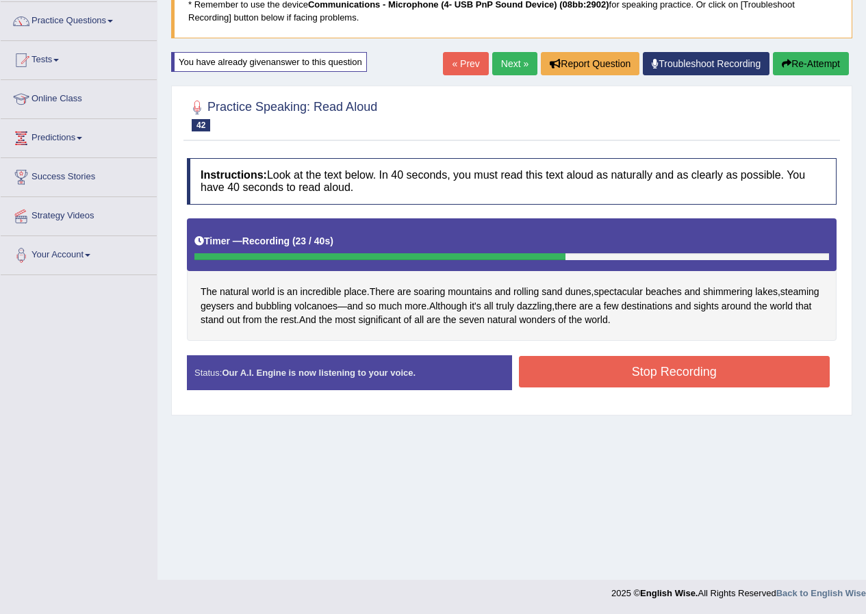
click at [632, 376] on button "Stop Recording" at bounding box center [674, 371] width 311 height 31
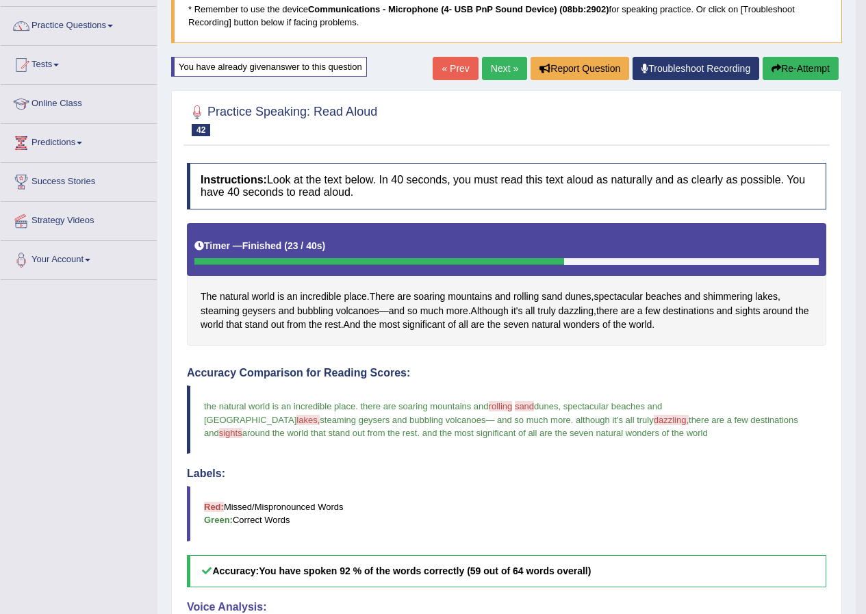
scroll to position [36, 0]
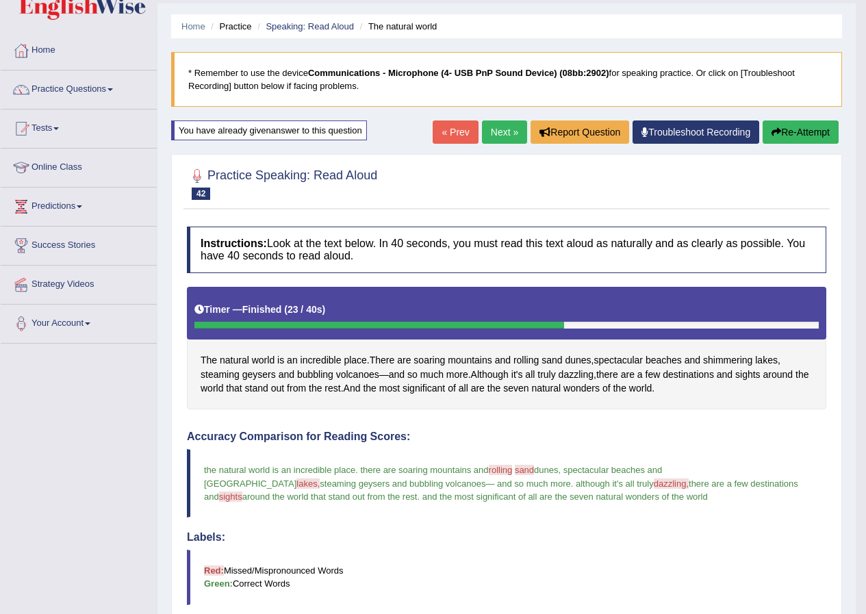
click at [491, 130] on link "Next »" at bounding box center [504, 131] width 45 height 23
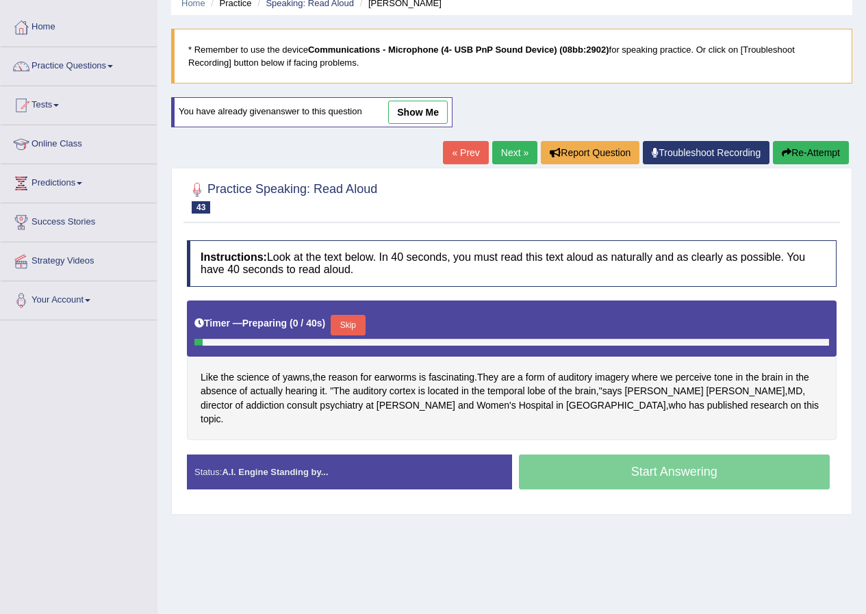
scroll to position [68, 0]
